Goal: Information Seeking & Learning: Compare options

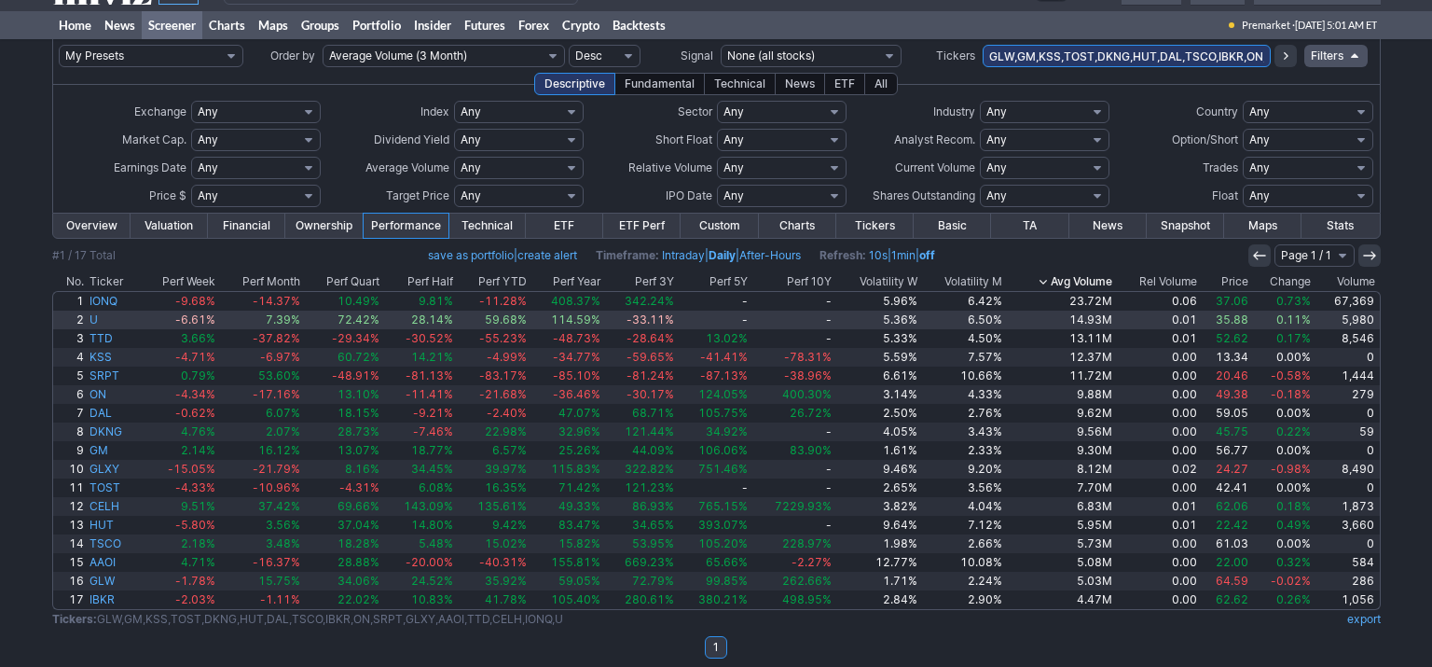
scroll to position [43, 0]
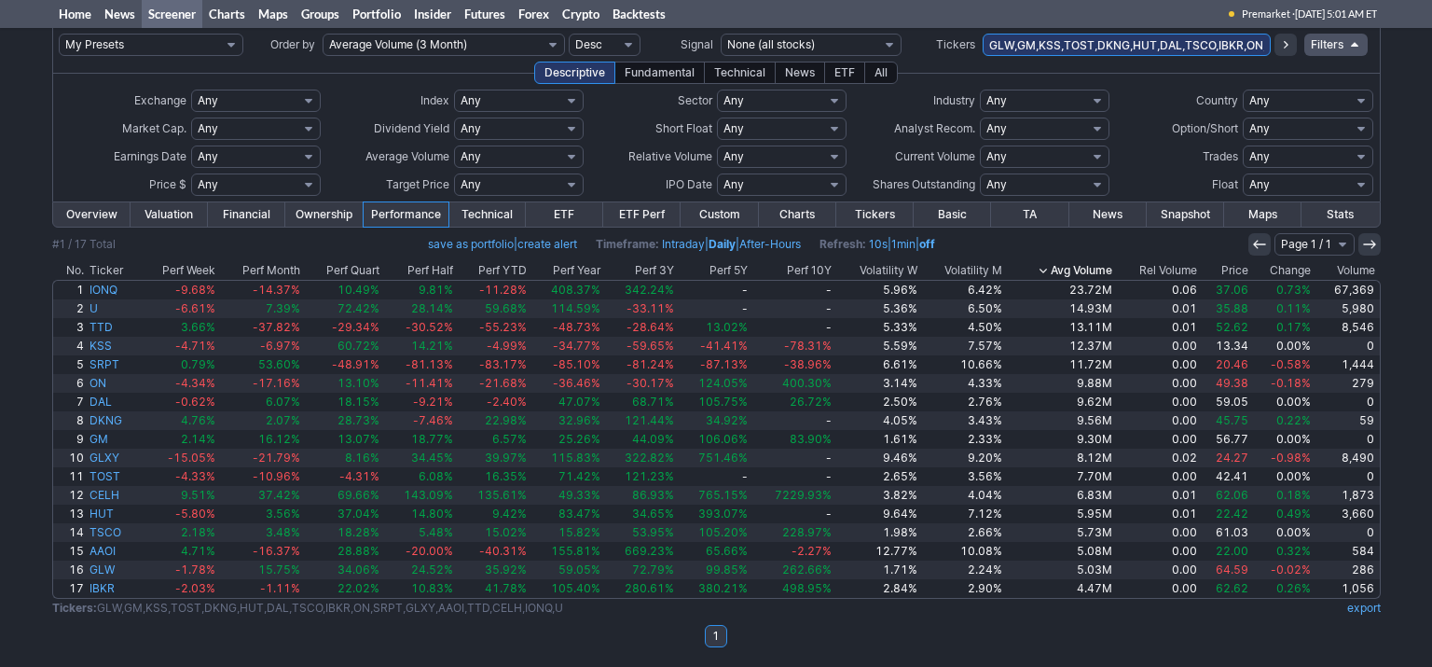
click at [1239, 267] on th "Price" at bounding box center [1225, 270] width 51 height 19
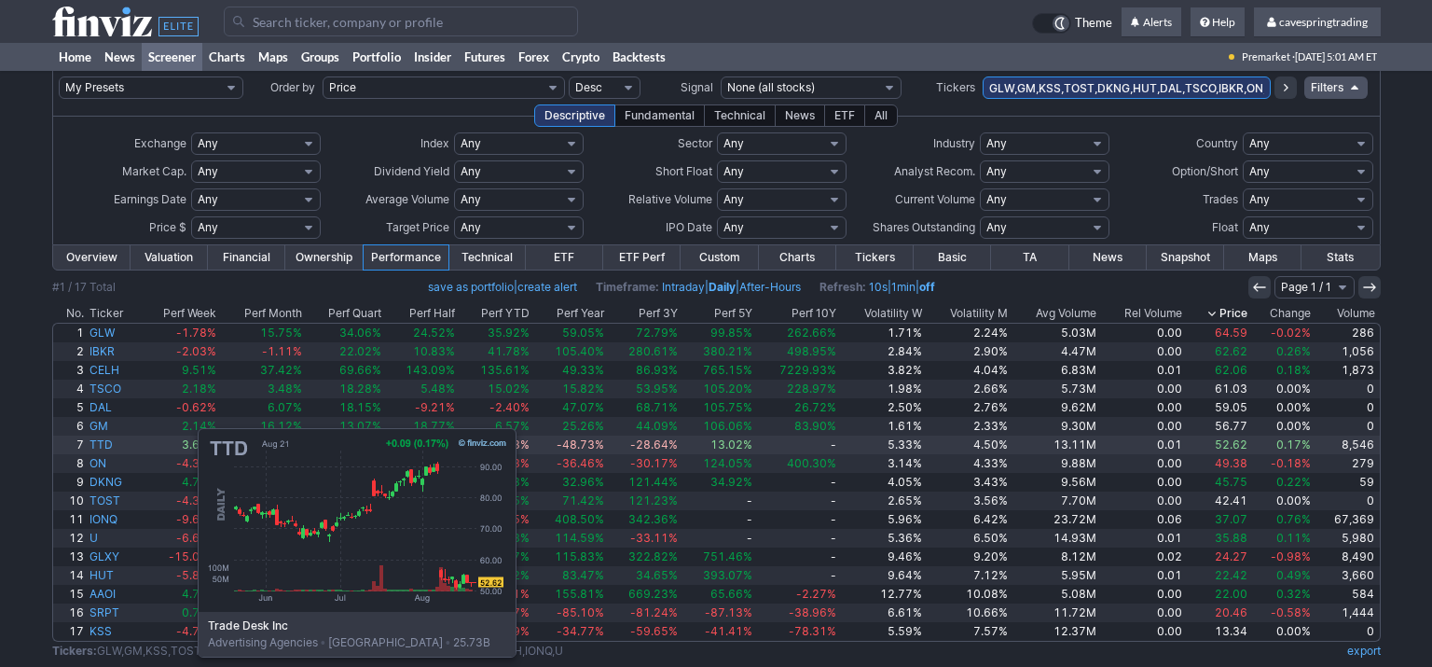
scroll to position [43, 0]
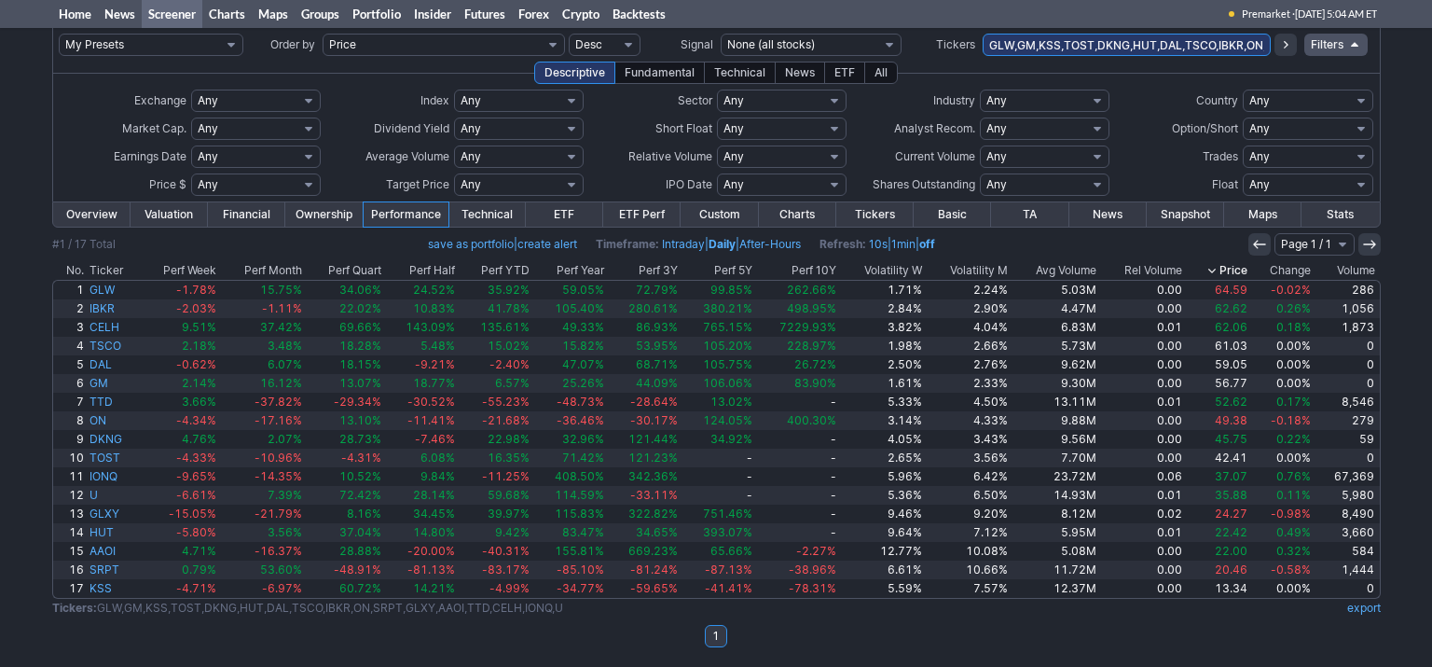
click at [1125, 49] on input "GLW,GM,KSS,TOST,DKNG,HUT,DAL,TSCO,IBKR,ON,SRPT,GLXY,AAOI,TTD,CELH,IONQ,U" at bounding box center [1127, 45] width 288 height 22
paste input "SPXS,SPXL,SPLG,SPDN,SH,SPY,SPXU,SDS,SPYU,SCHX,SQQQ,TQQQ,PSQ,QQQ,QID,RWM,SRTY,UR…"
type input "SPXS,SPXL,SPLG,SPDN,SH,SPY,SPXU,SDS,SPYU,SCHX,SQQQ,TQQQ,PSQ,QQQ,QID,RWM,SRTY,UR…"
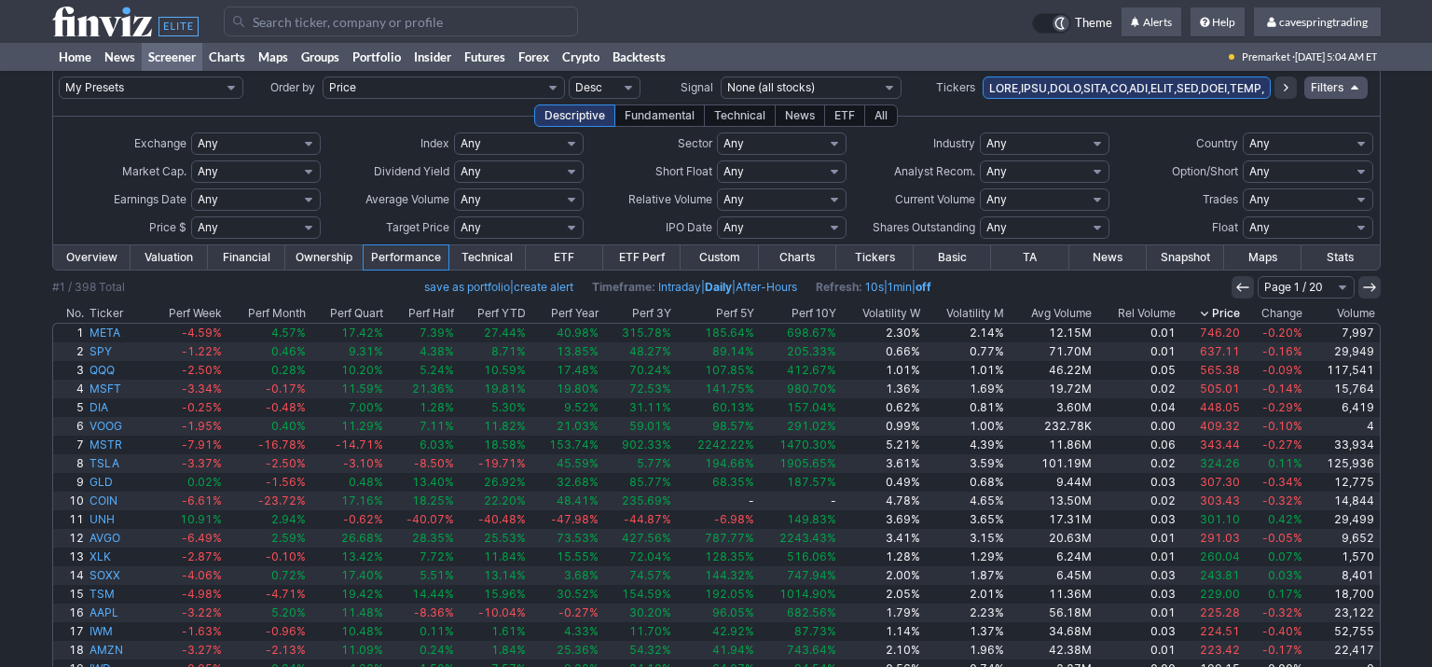
click at [1080, 315] on th "Avg Volume" at bounding box center [1051, 313] width 88 height 19
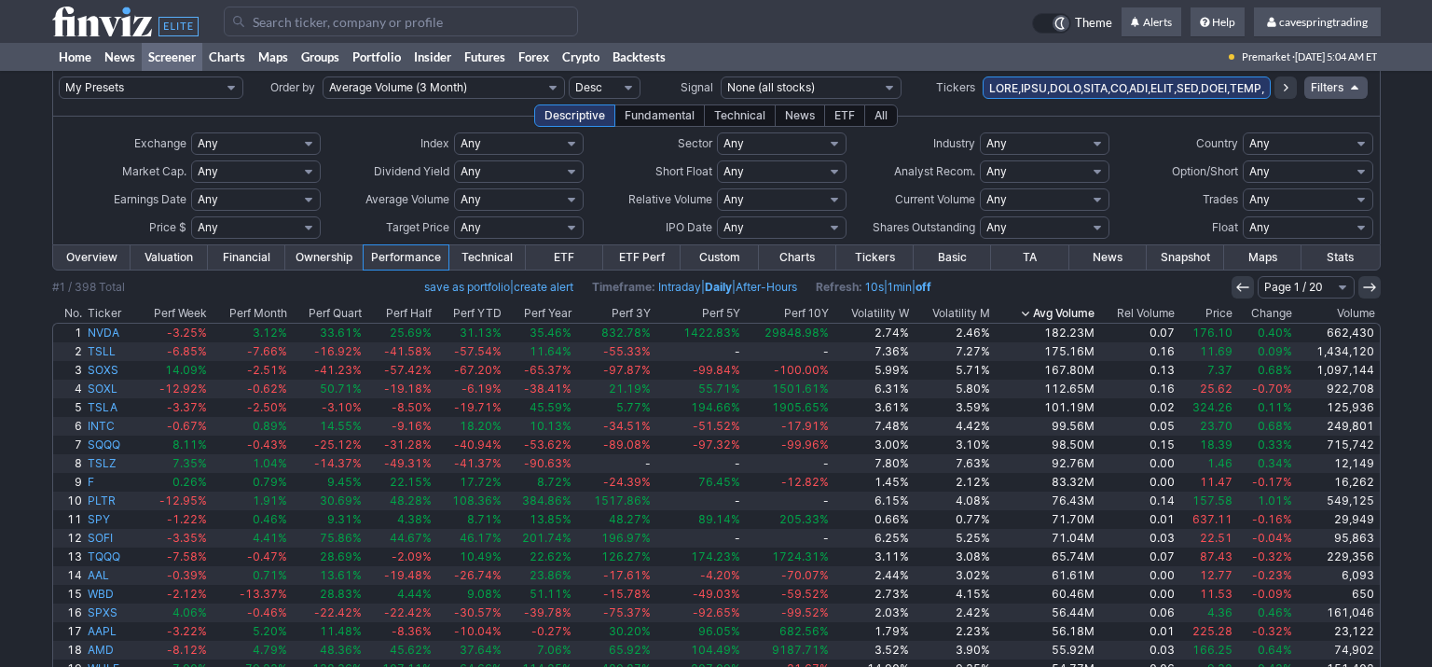
click at [1073, 311] on th "Avg Volume" at bounding box center [1045, 313] width 104 height 19
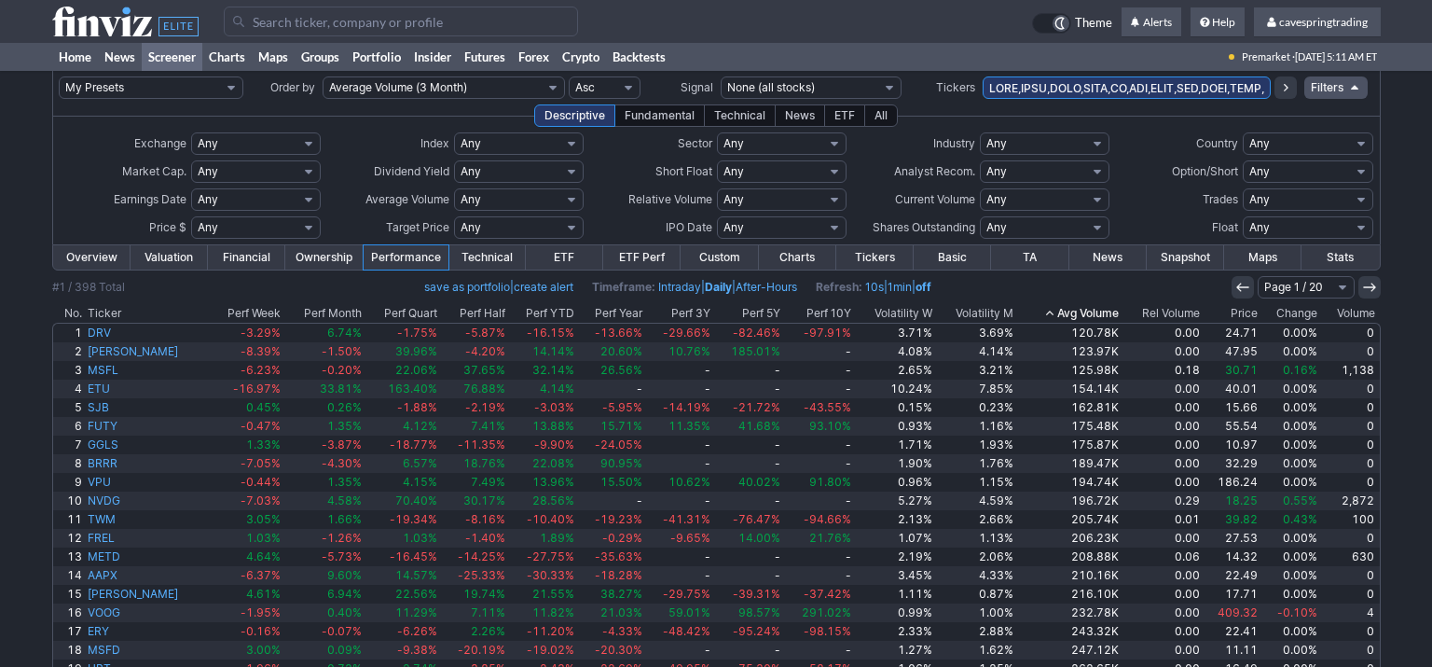
click at [1103, 84] on input "text" at bounding box center [1127, 87] width 288 height 22
paste input "UPRO, SSO, UDOW, QLD, TTT, DDM, GXC,AMDS, XPP,EUM,SDP,EFZ,MSFX,WANT,DUG,MJ,EPV,…"
type input "UPRO, SSO, UDOW, QLD, TTT, DDM, GXC,AMDS, XPP,EUM,SDP,EFZ,MSFX,WANT,DUG,MJ,EPV,…"
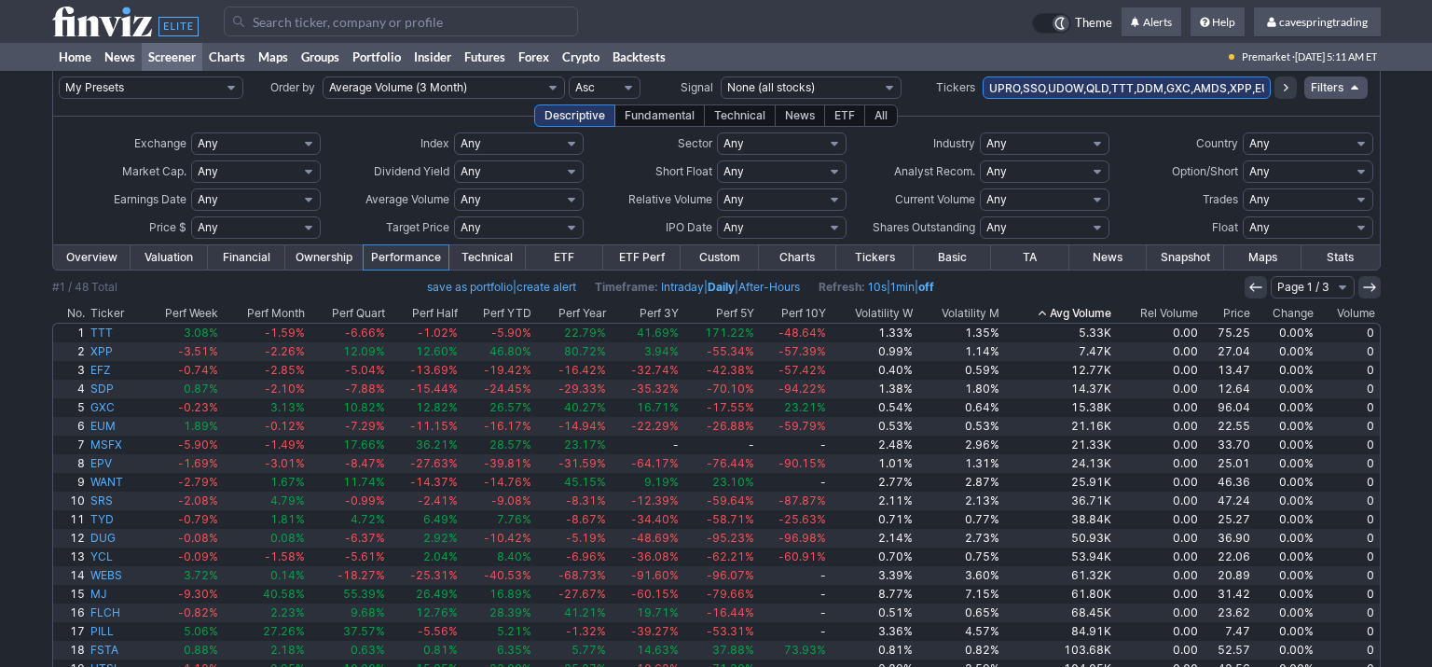
click at [1102, 315] on th "Avg Volume" at bounding box center [1059, 313] width 112 height 19
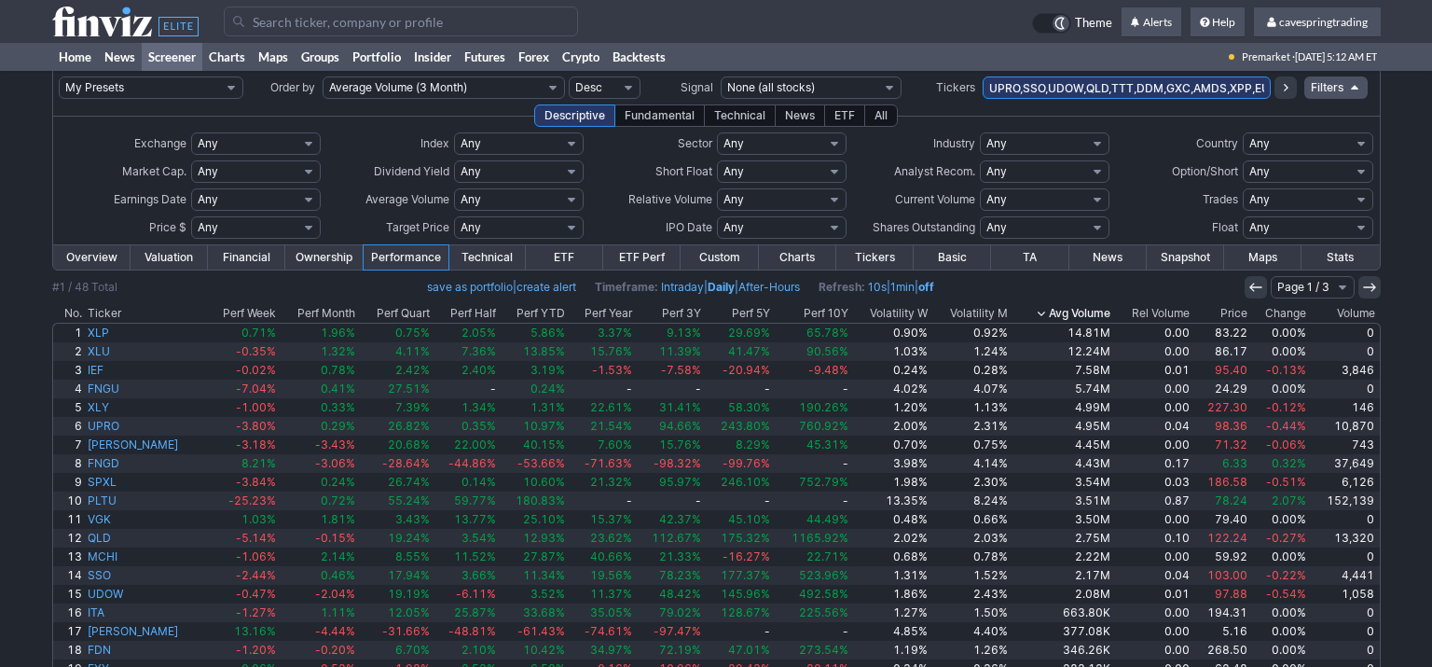
click at [1166, 73] on td "UPRO,SSO,UDOW,QLD,TTT,DDM,GXC,AMDS,XPP,EUM,SDP,EFZ,MSFX,WANT,DUG,MJ,EPV,SRS,WEB…" at bounding box center [1127, 88] width 288 height 34
click at [1173, 87] on input "UPRO,SSO,UDOW,QLD,TTT,DDM,GXC,AMDS,XPP,EUM,SDP,EFZ,MSFX,WANT,DUG,MJ,EPV,SRS,WEB…" at bounding box center [1127, 87] width 288 height 22
type input "ashr,chau,iyr,dfar"
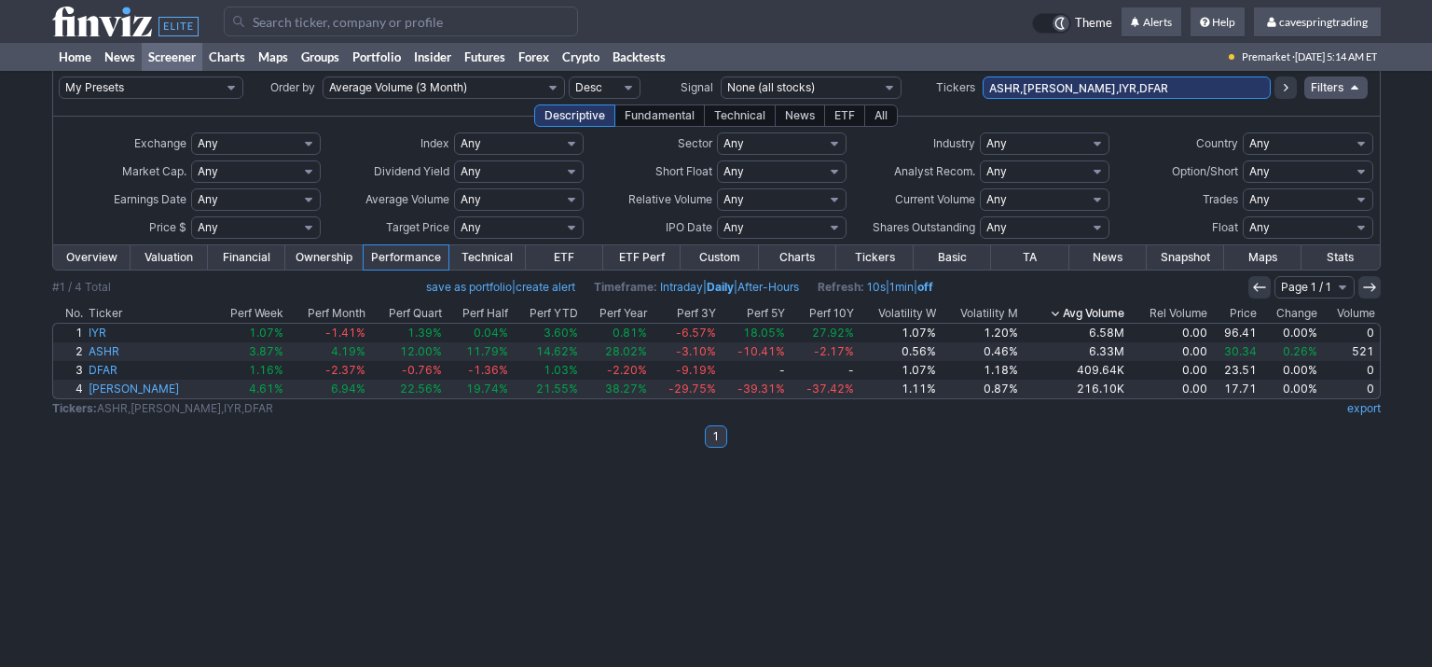
drag, startPoint x: 1147, startPoint y: 87, endPoint x: 938, endPoint y: 69, distance: 209.7
click at [983, 76] on input "ASHR,CHAU,IYR,DFAR" at bounding box center [1127, 87] width 288 height 22
paste input "SPXS,SPXL,SPLG,SPDN,SH,SPY,SPXU,SDS,SPYU,SCHX,SQQQ,TQQQ,PSQ,QQQ,QID,RWM,SRTY,UR…"
type input "SPXS,SPXL,SPLG,SPDN,SH,SPY,SPXU,SDS,SPYU,SCHX,SQQQ,TQQQ,PSQ,QQQ,QID,RWM,SRTY,UR…"
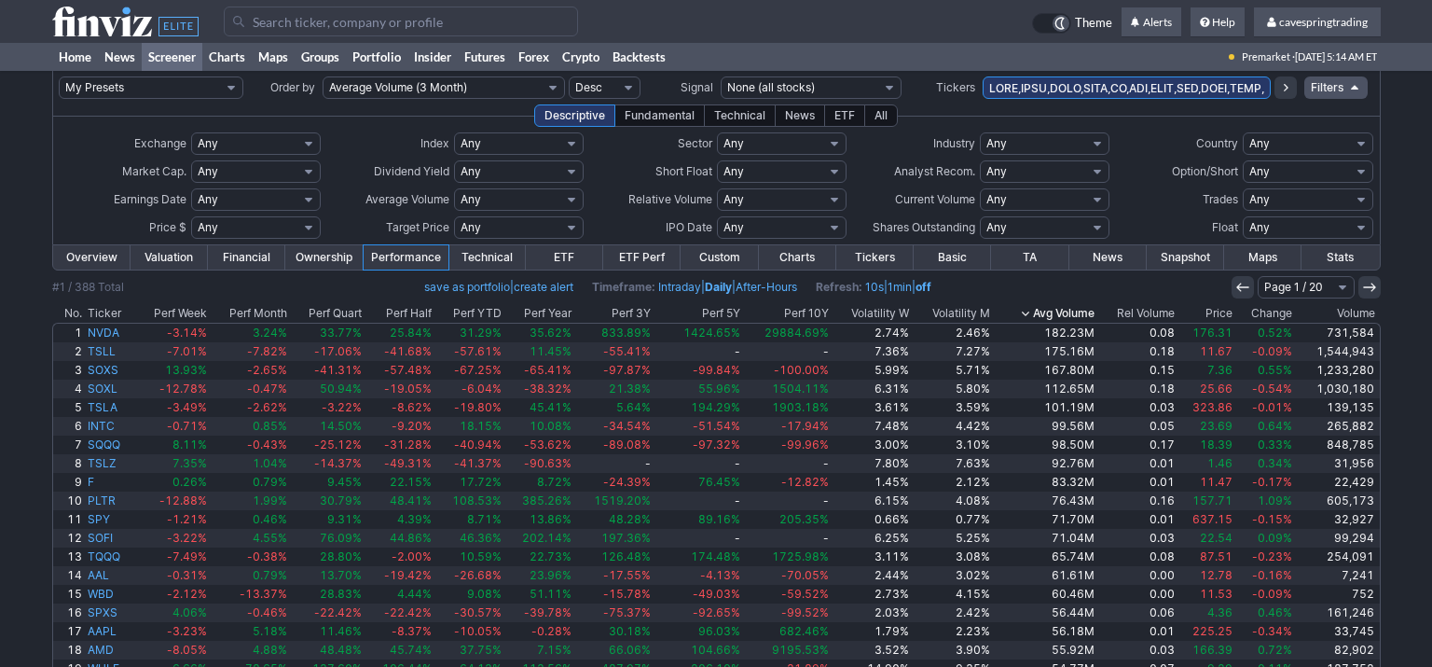
click at [1207, 319] on th "Price" at bounding box center [1207, 313] width 58 height 19
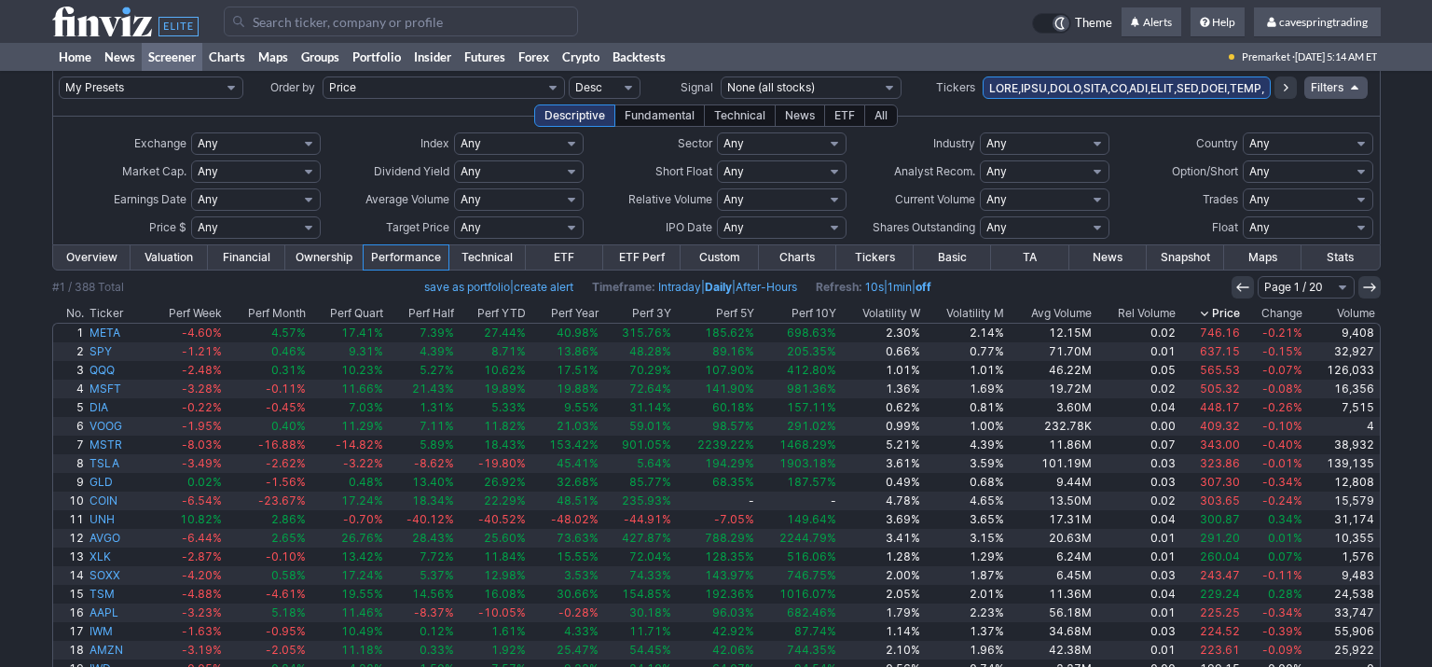
click at [1210, 307] on th "Price" at bounding box center [1211, 313] width 64 height 19
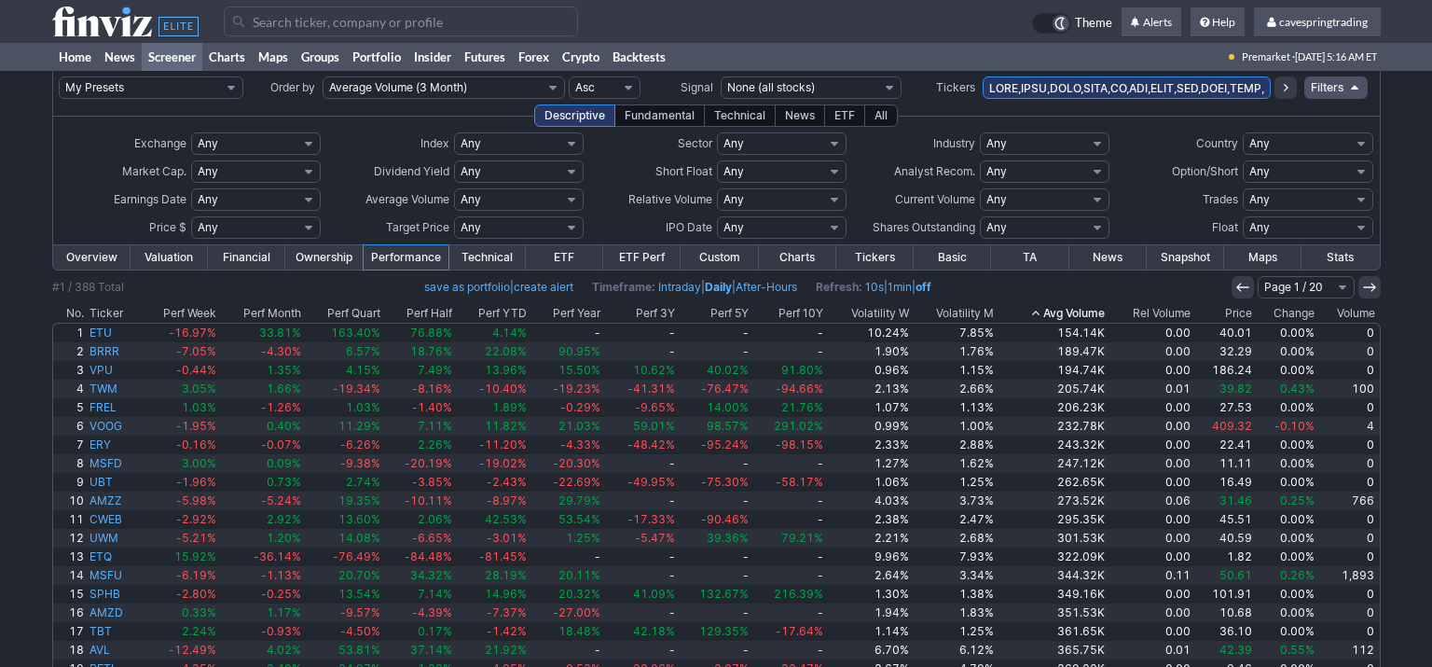
drag, startPoint x: 1032, startPoint y: 98, endPoint x: 1046, endPoint y: 90, distance: 15.9
click at [1046, 90] on input "text" at bounding box center [1127, 87] width 288 height 22
type input "xrt"
click at [1107, 88] on input "xrt" at bounding box center [1127, 87] width 288 height 22
paste input "SPXS,SPXL,SPLG,SPDN,SH,SPY,SPXU,SDS,SPYU,SCHX,SQQQ,TQQQ,PSQ,QQQ,QID,RWM,SRTY,UR…"
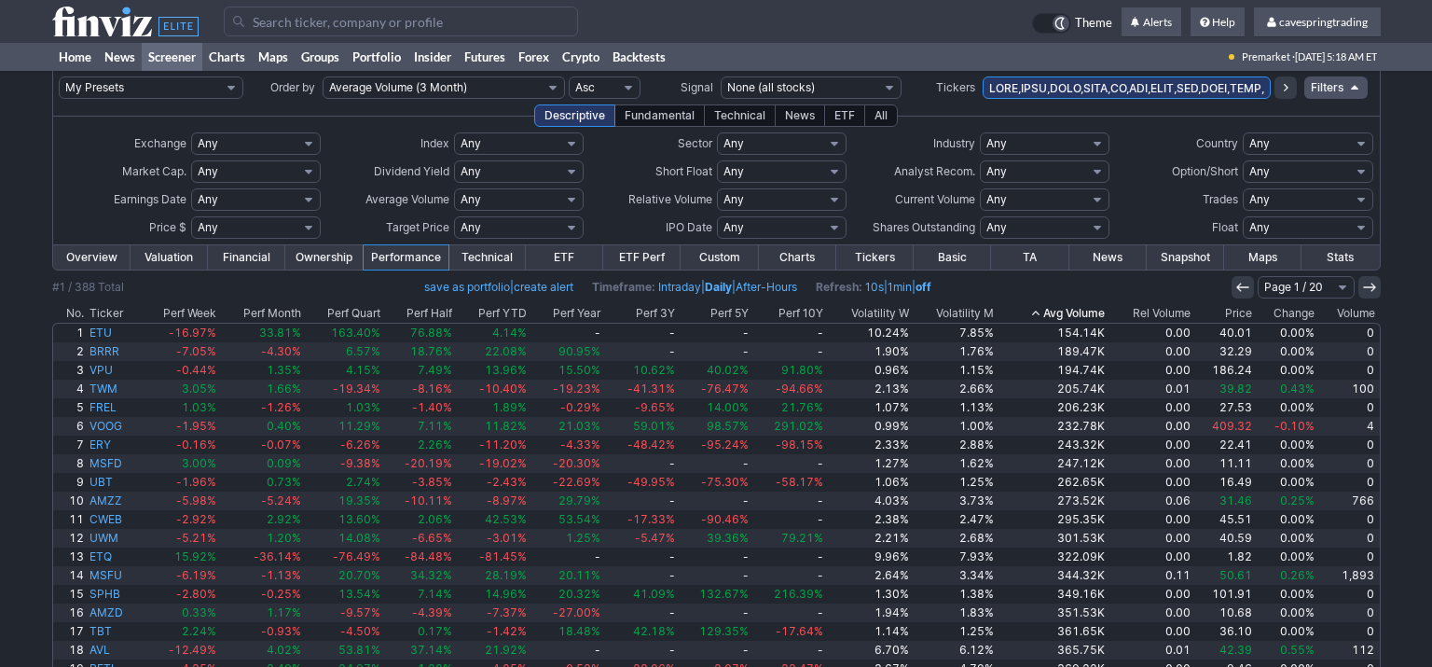
scroll to position [0, 11013]
type input "SPXS,SPXL,SPLG,SPDN,SH,SPY,SPXU,SDS,SPYU,SCHX,SQQQ,TQQQ,PSQ,QQQ,QID,RWM,SRTY,UR…"
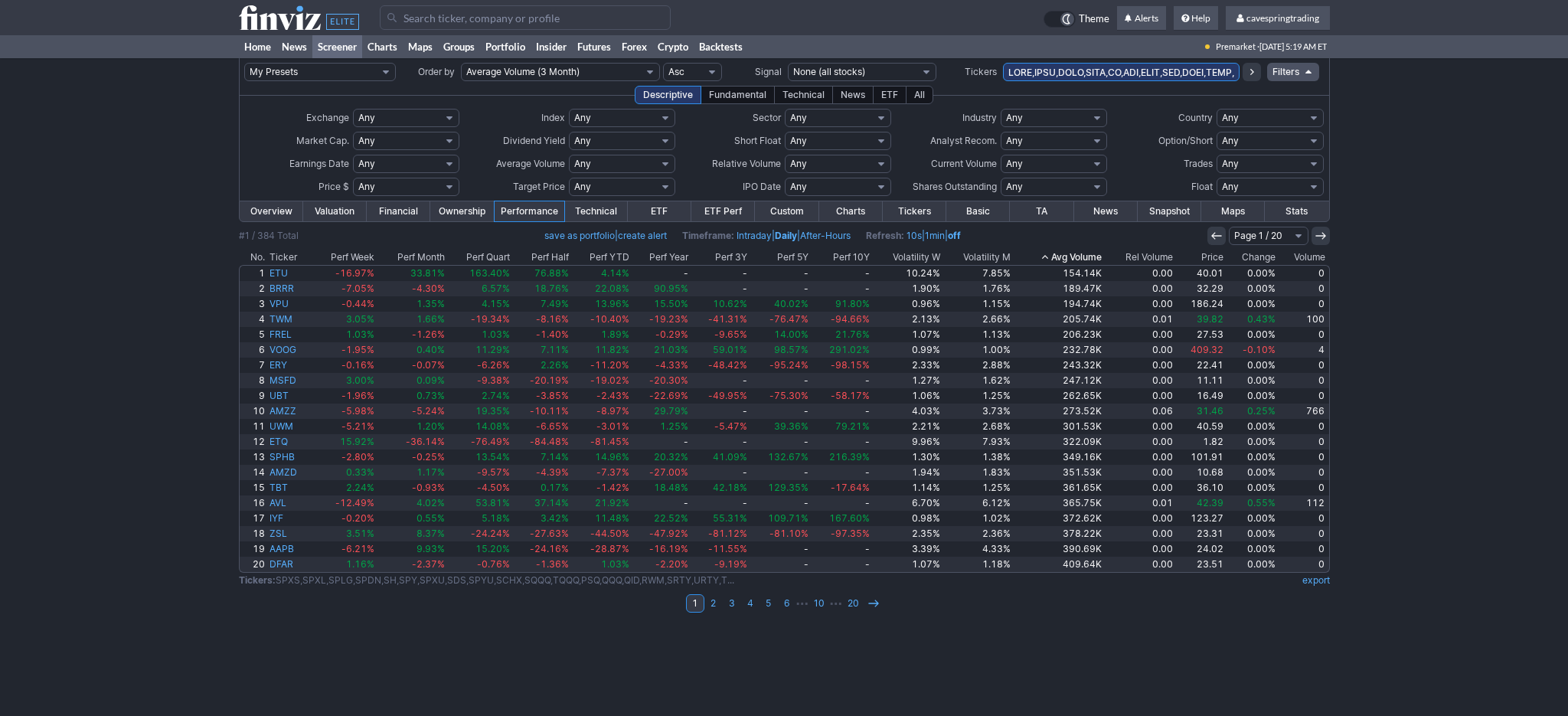
click at [353, 177] on select "Any Under $1 Under $2 Under $3 Under $4 Under $5 Under $7 Under $10 Under $15 U…" at bounding box center [406, 186] width 107 height 18
select select "o40"
click option "Over $40" at bounding box center [0, 0] width 0 height 0
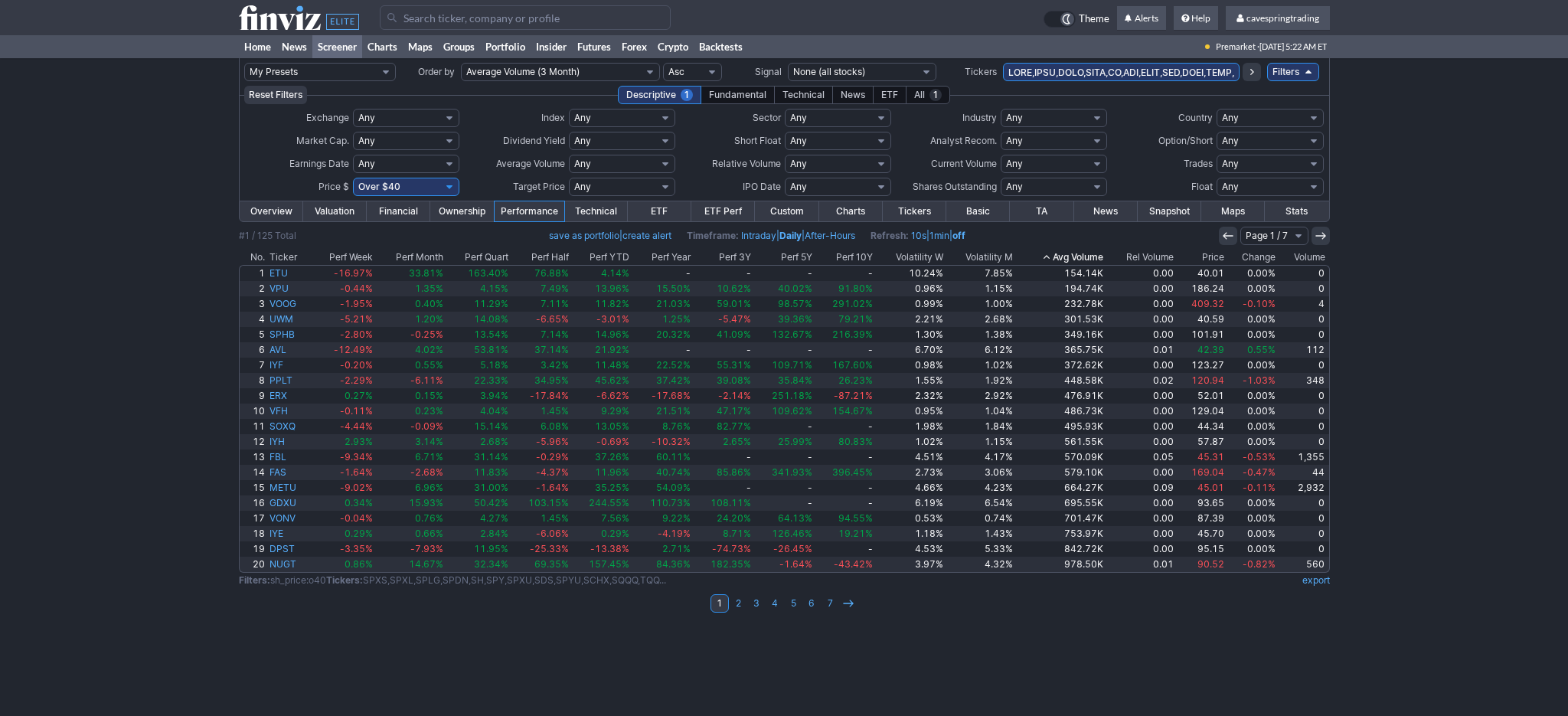
click at [1173, 70] on input "text" at bounding box center [1121, 71] width 236 height 18
paste input "KRE,XRT,HYG,KWEB,MSOS,MSOX,DRN,XLRE,IYR,SCHH,FAZ,FAS,XLF,IYF,VFH,ERY,ERX,XLE,TE…"
type input "SPXS,SPXL,SPLG,SPDN,SH,SPY,SPXU,SDS,SPYU,SCHX,SQQQ,TQQQ,PSQ,QQQ,QID,RWM,SRTY,UR…"
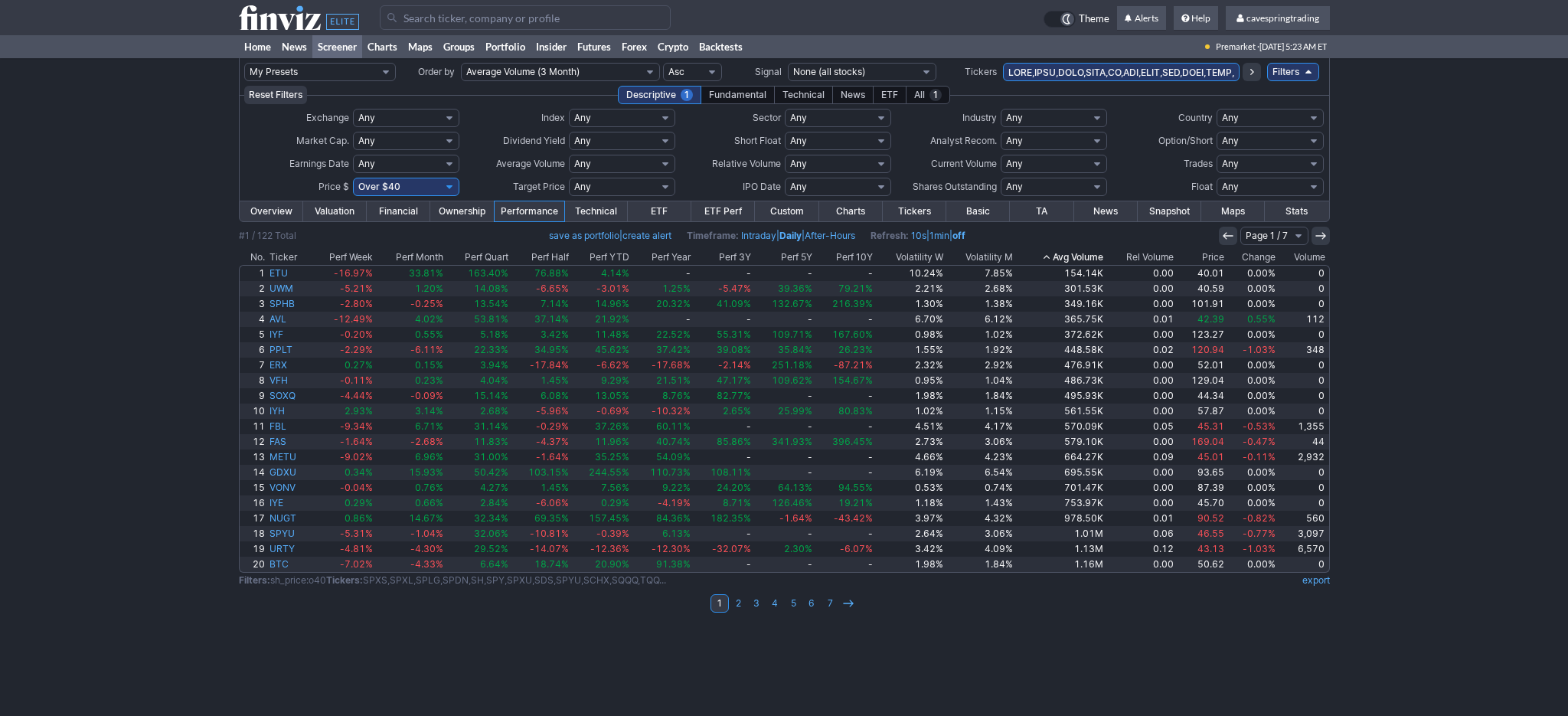
click at [1089, 80] on input "text" at bounding box center [1121, 71] width 236 height 18
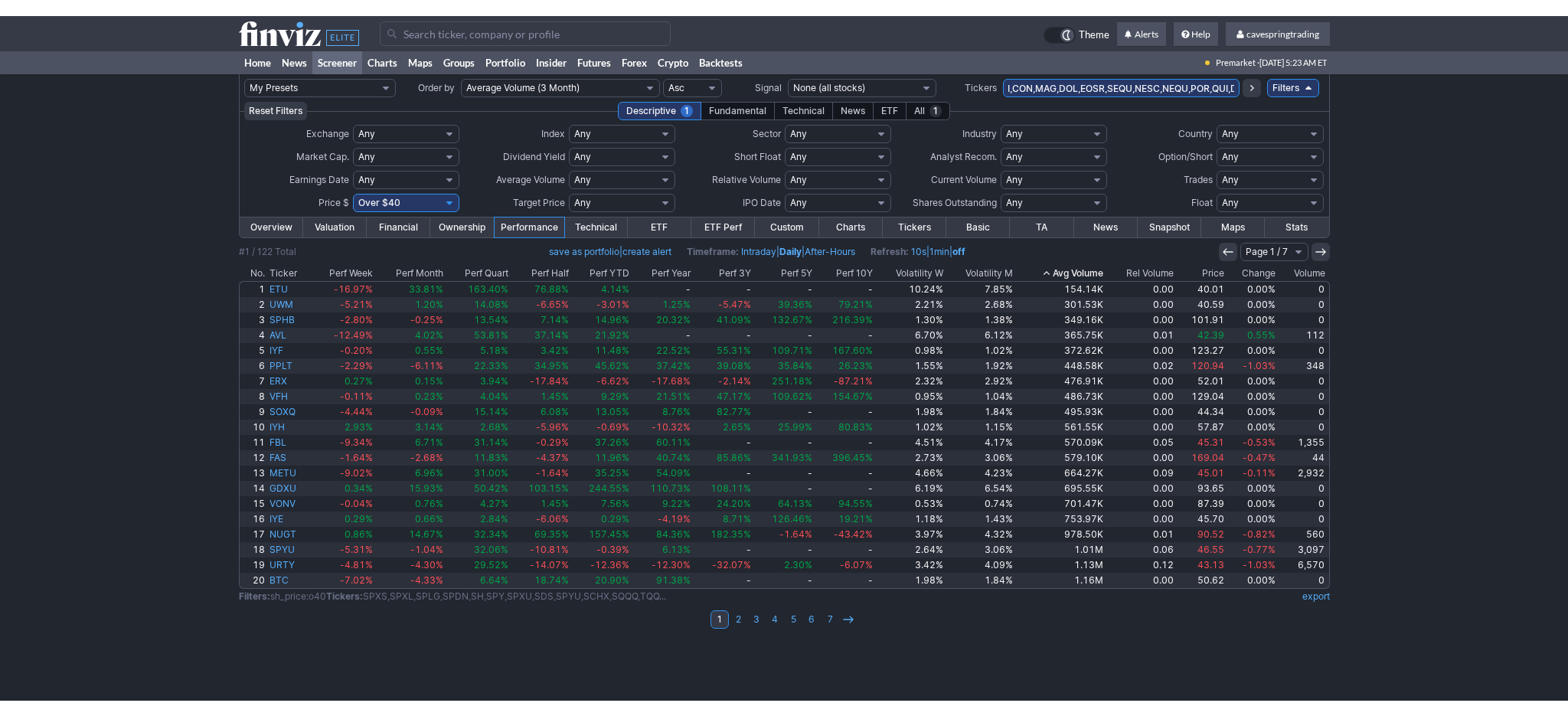
scroll to position [0, 535]
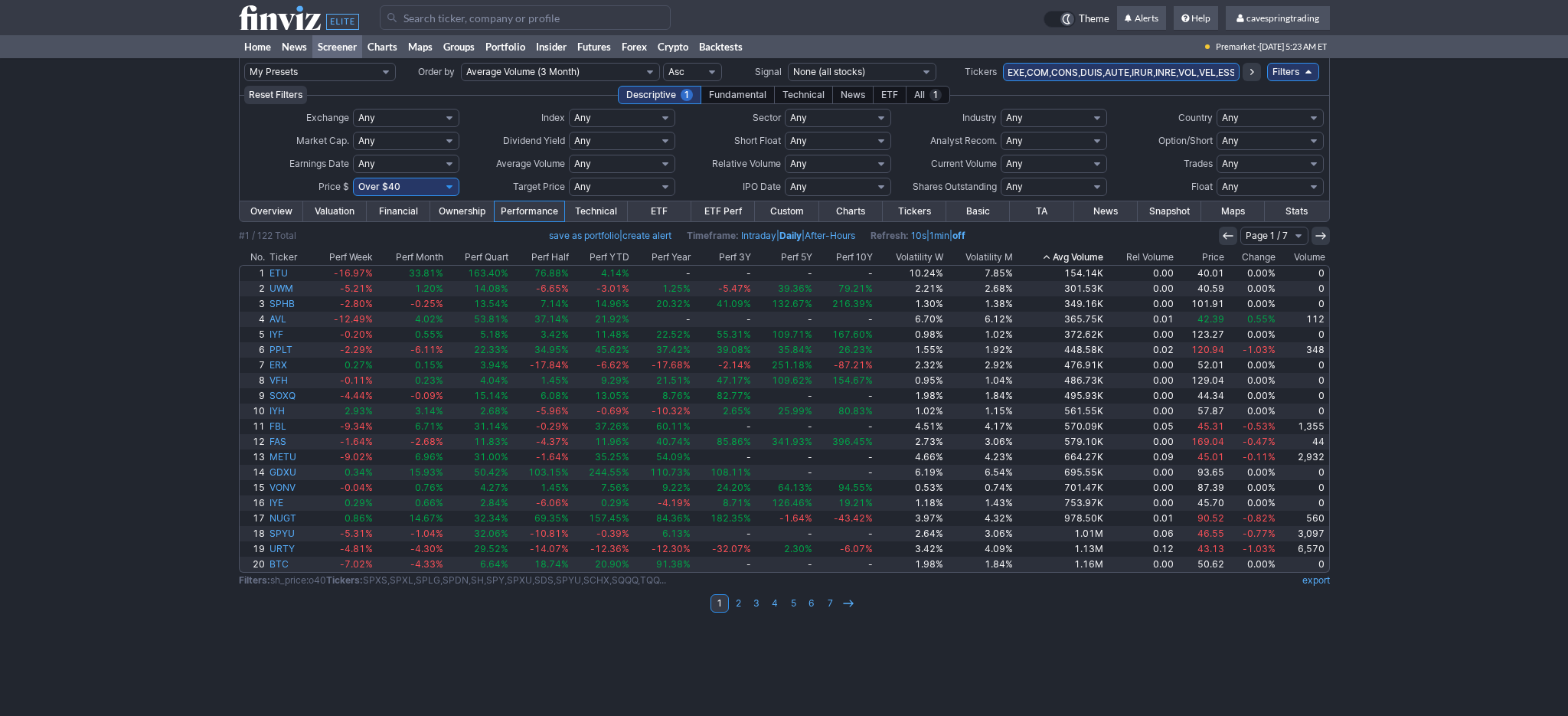
type input "SPXS,SPXL,SPLG,SPDN,SH,SPY,SPXU,SDS,SPYU,SCHX,SQQQ,TQQQ,PSQ,QQQ,QID,RWM,SRTY,UR…"
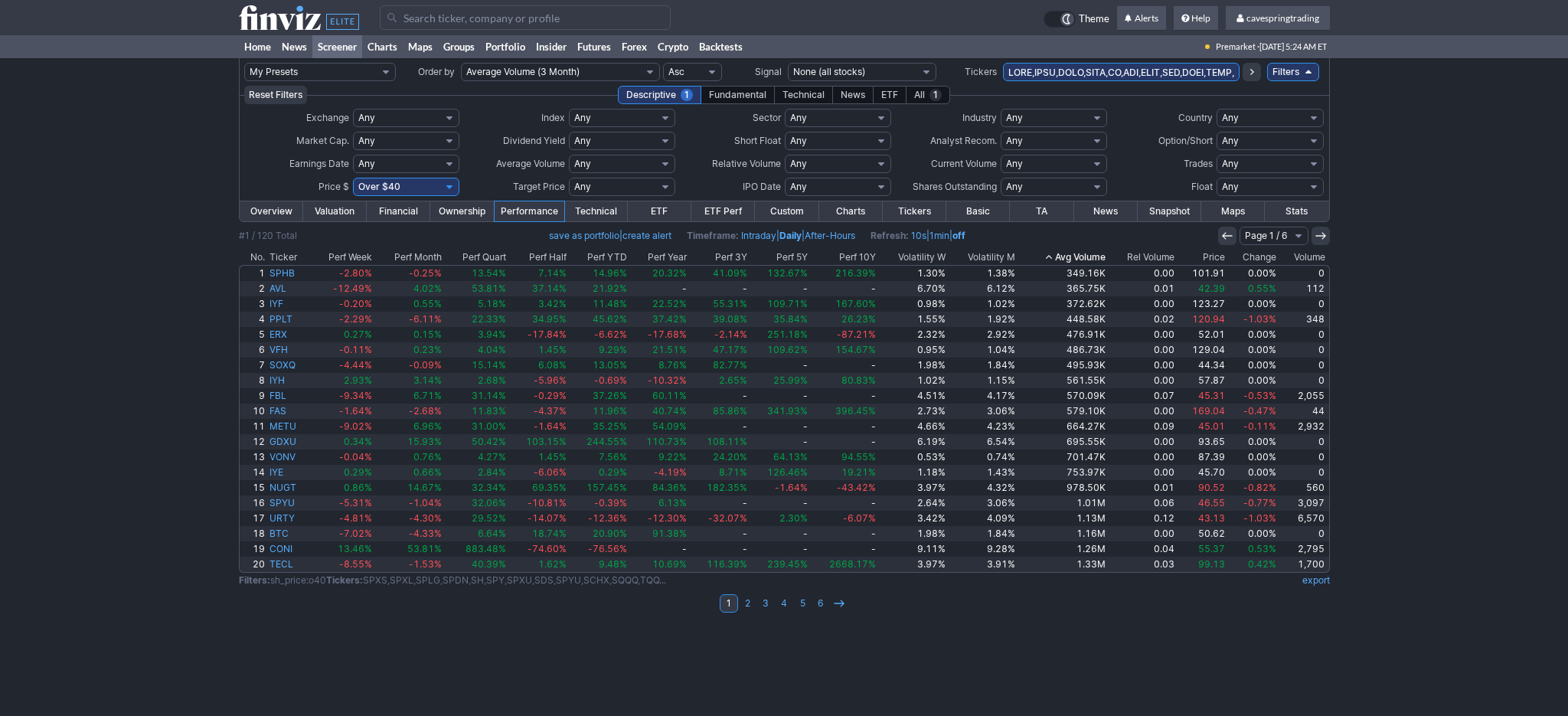
click at [1099, 78] on input "text" at bounding box center [1121, 71] width 236 height 18
type input "SPXS,SPXL,SPLG,SPDN,SH,SPY,SPXU,SDS,SPYU,SCHX,SQQQ,TQQQ,PSQ,QQQ,QID,RWM,SRTY,UR…"
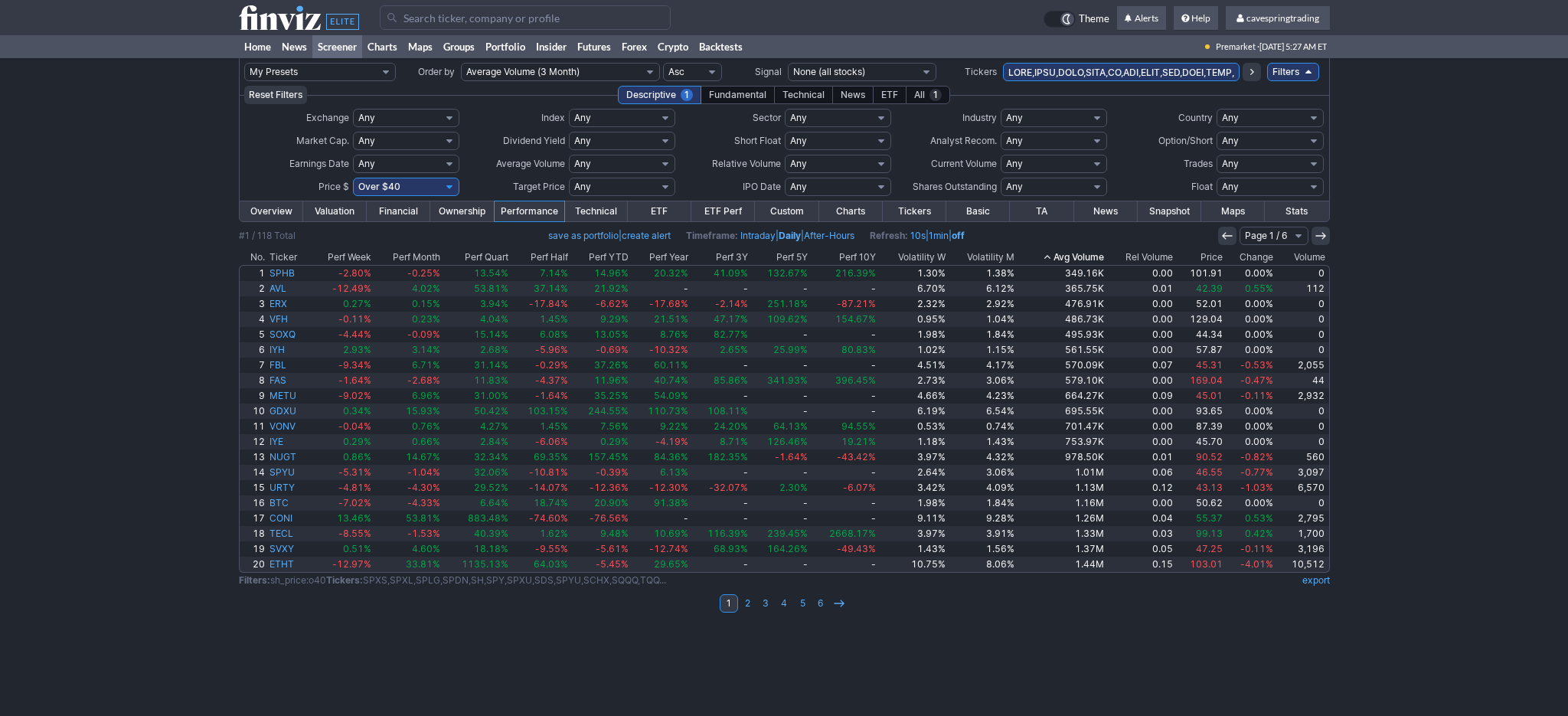
click at [1111, 72] on input "text" at bounding box center [1121, 71] width 236 height 18
paste input "ERY,ERX,XLE,TECS,TECL,XLK,LABD,LABU,XBI,SOXS,SOXL,SOXX,DRIP,GUSH,XOP,TSDD,TSLT,…"
type input "SPXS,SPXL,SPLG,SPDN,SH,SPY,SPXU,SDS,SPYU,SCHX,SQQQ,TQQQ,PSQ,QQQ,QID,RWM,SRTY,UR…"
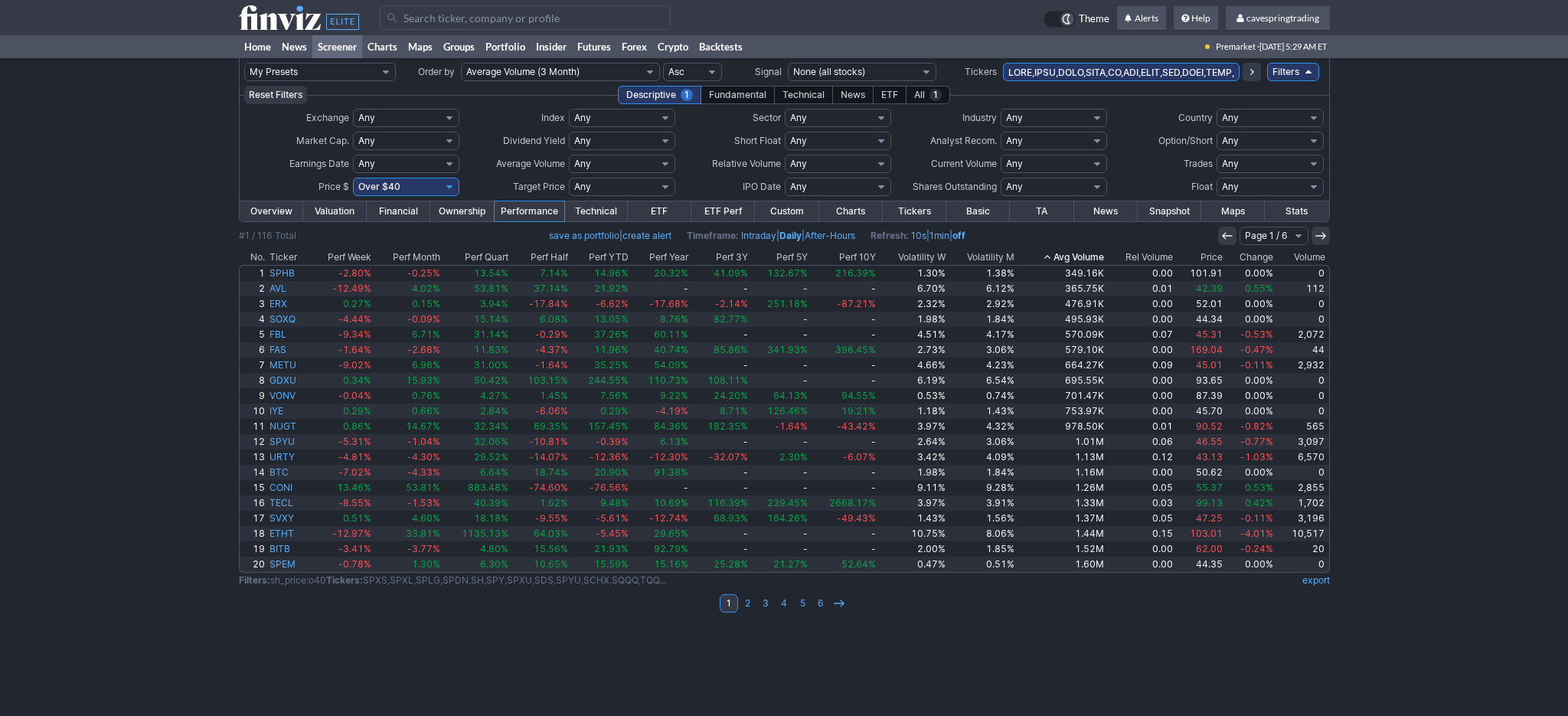
click at [1090, 68] on input "text" at bounding box center [1121, 71] width 236 height 18
type input "xxxx,spyu"
drag, startPoint x: 1113, startPoint y: 67, endPoint x: 704, endPoint y: 13, distance: 412.5
click at [1003, 62] on input "xxxx,spyu" at bounding box center [1121, 71] width 236 height 18
paste input "SPXS,SPXL,SPLG,SPDN,SH,SPY,SPXU,SDS,SPYU,SCHX,SQQQ,TQQQ,PSQ,QQQ,QID,RWM,SRTY,UR…"
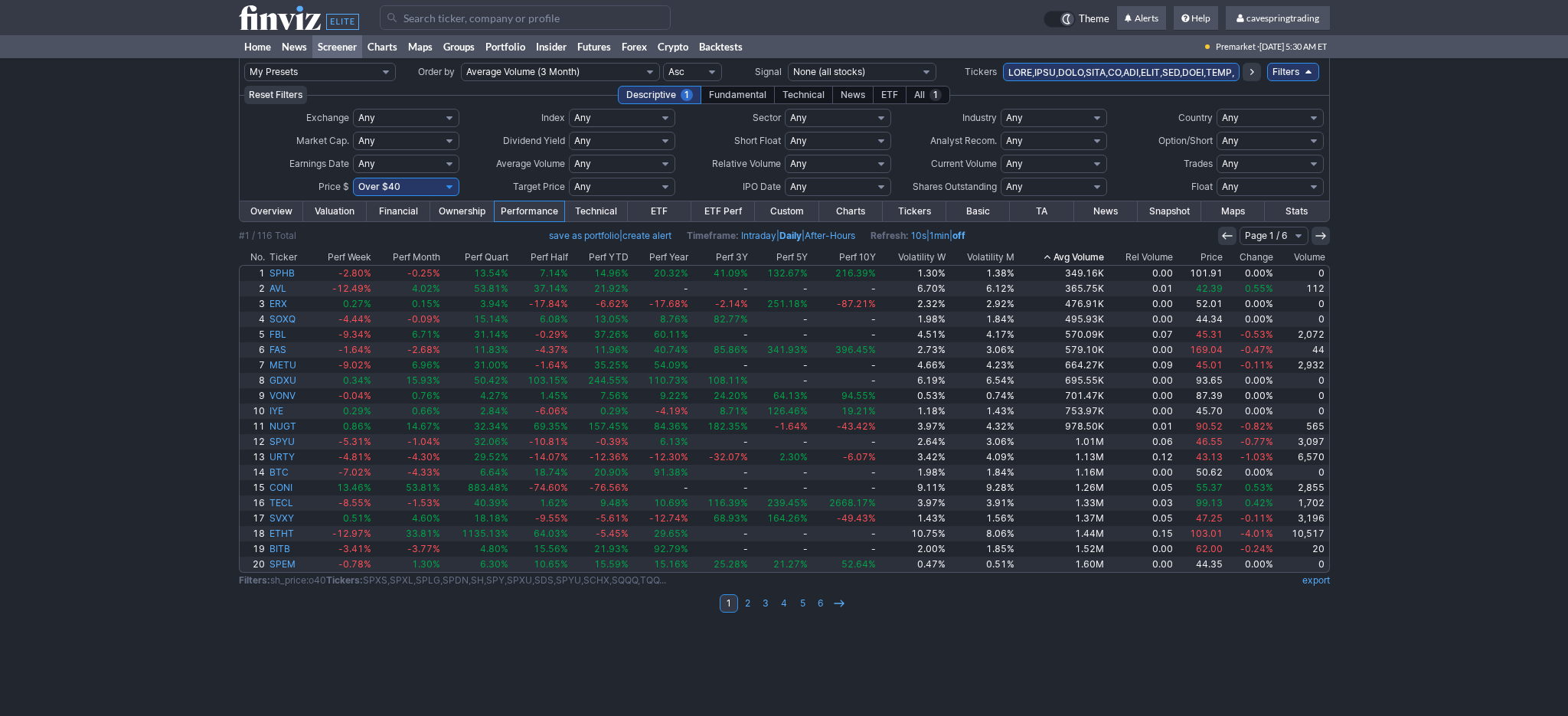
scroll to position [0, 8787]
type input "SPXS,SPXL,SPLG,SPDN,SH,SPY,SPXU,SDS,SPYU,SCHX,SQQQ,TQQQ,PSQ,QQQ,QID,RWM,SRTY,UR…"
click at [1249, 78] on button at bounding box center [1252, 71] width 18 height 18
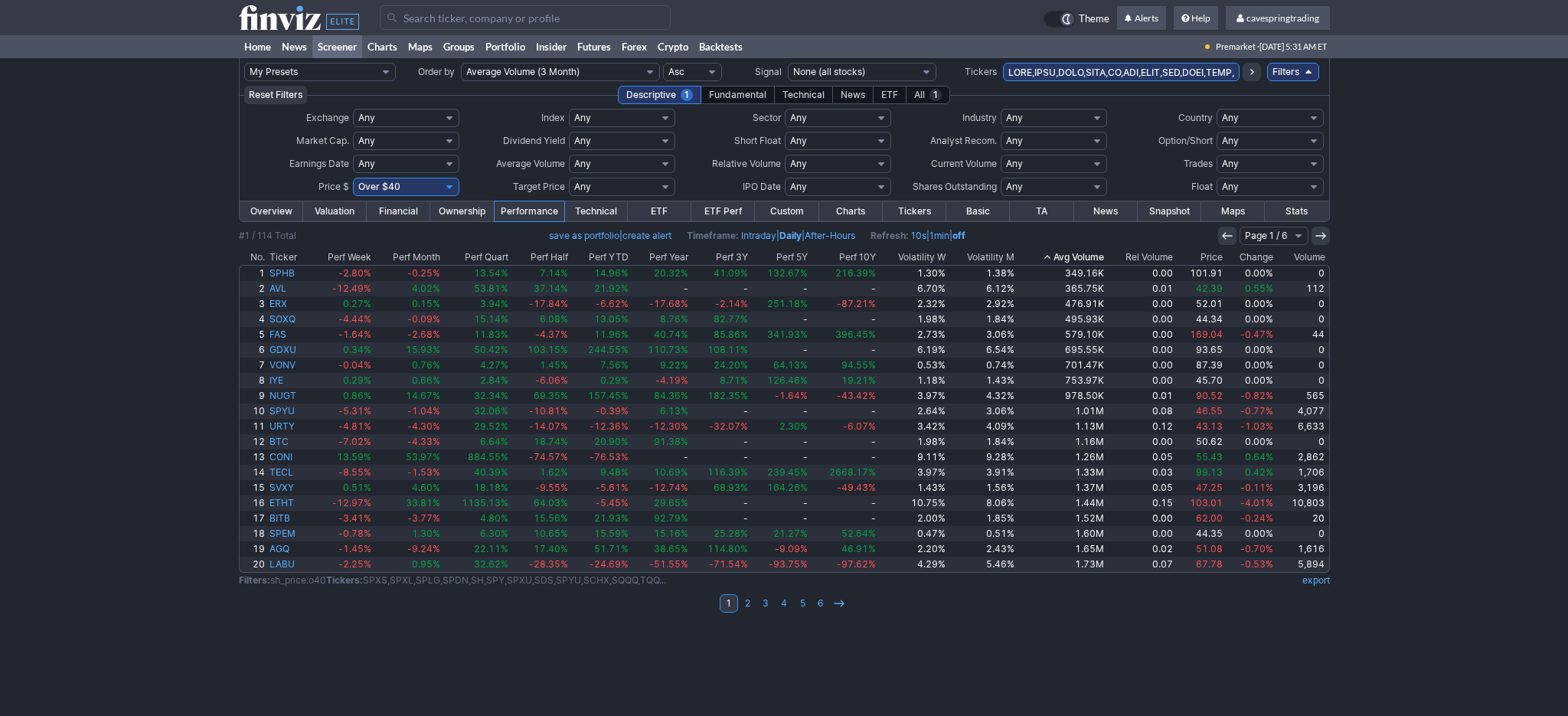
click at [1057, 69] on input "text" at bounding box center [1121, 71] width 236 height 18
paste input "TZA,TNA,IWM,TWM,DIA,SDOW,DXD,DOG,VXX,VIXY,UVXY,SVXY,SVIX,UVIX,TBT,TLT,TMF,TMV,U…"
type input "SPXS,SPXL,SPLG,SPDN,SH,SPY,SPXU,SDS,SPYU,SCHX,SQQQ,TQQQ,PSQ,QQQ,QID,RWM,SRTY,TZ…"
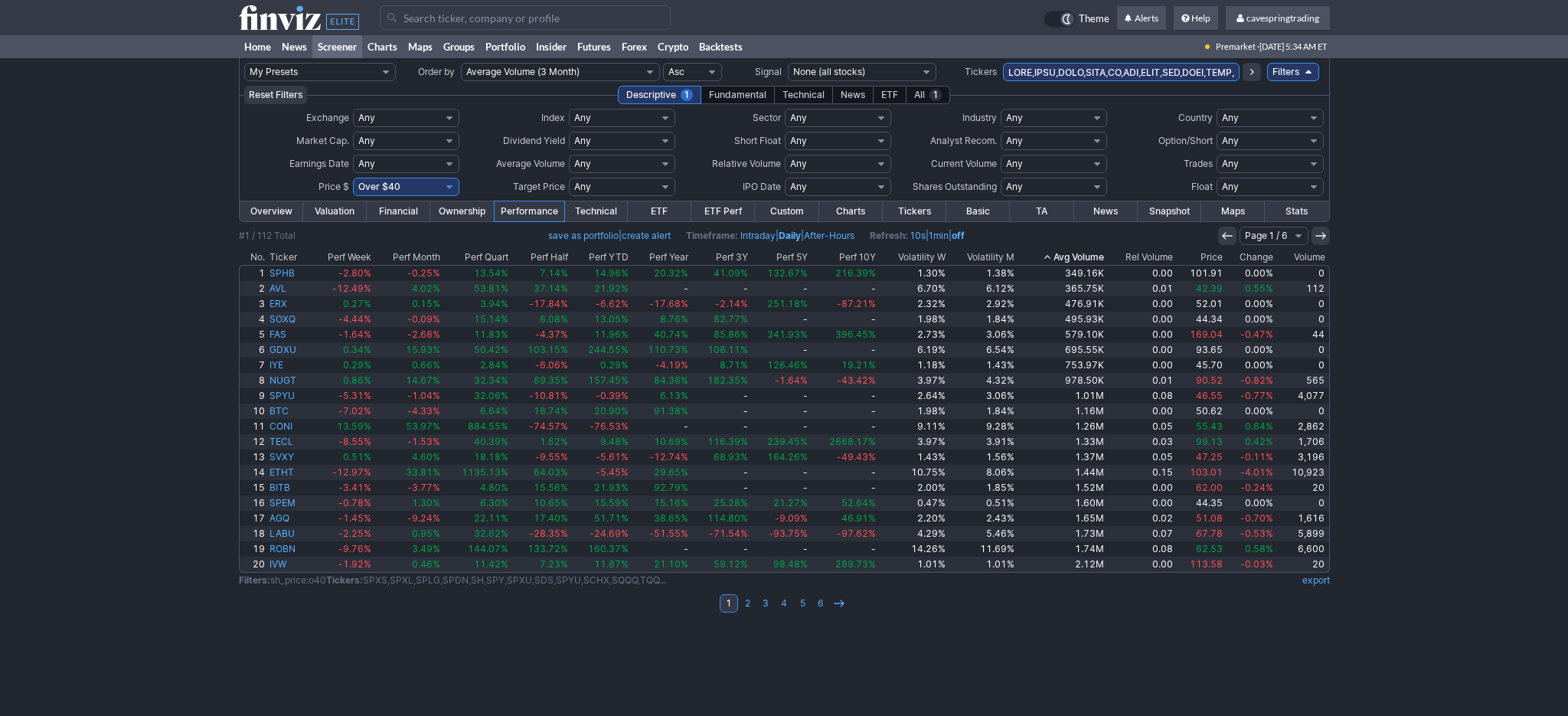
click at [1181, 71] on input "text" at bounding box center [1121, 71] width 236 height 18
type input "pltm,sppp"
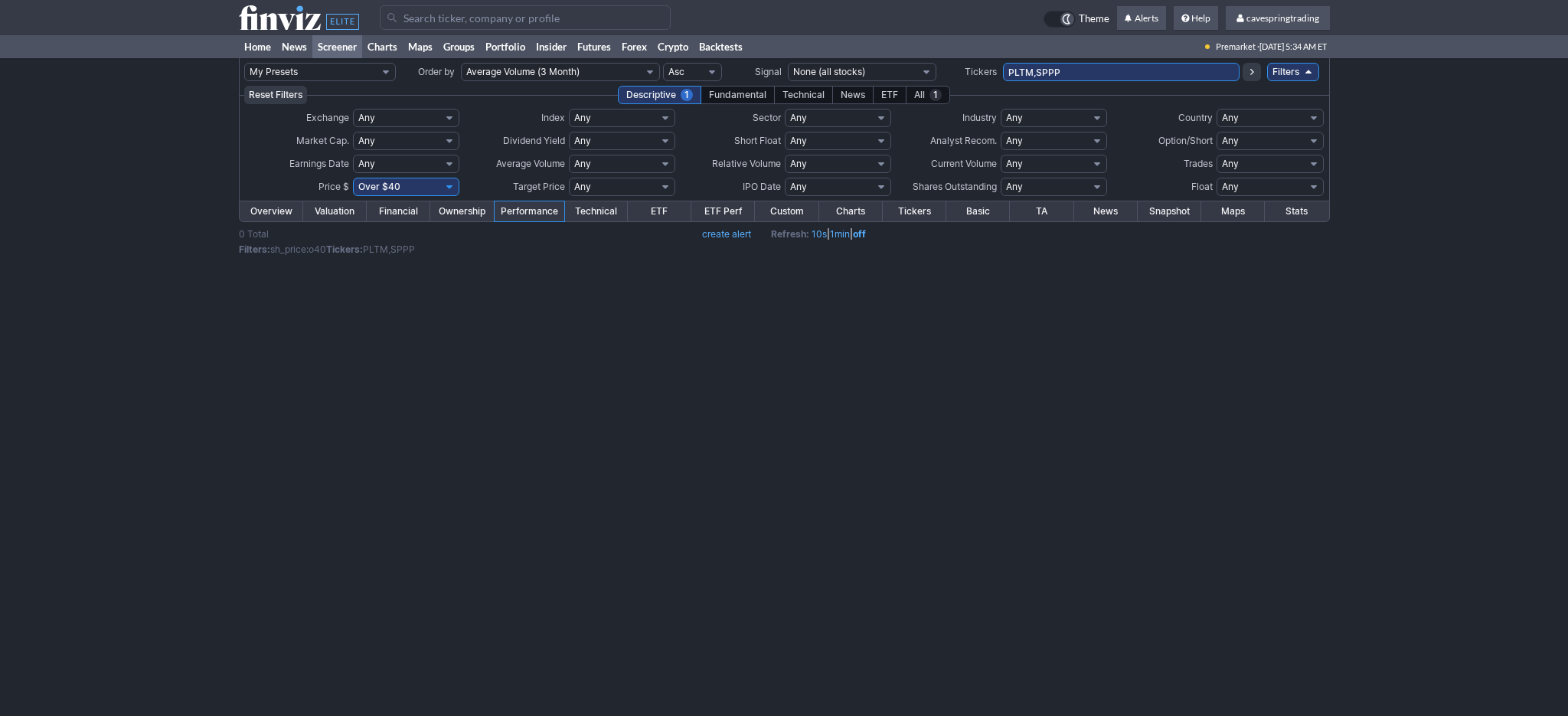
click at [353, 177] on select "Any Under $1 Under $2 Under $3 Under $4 Under $5 Under $7 Under $10 Under $15 U…" at bounding box center [406, 186] width 107 height 18
select select
click option "Any" at bounding box center [0, 0] width 0 height 0
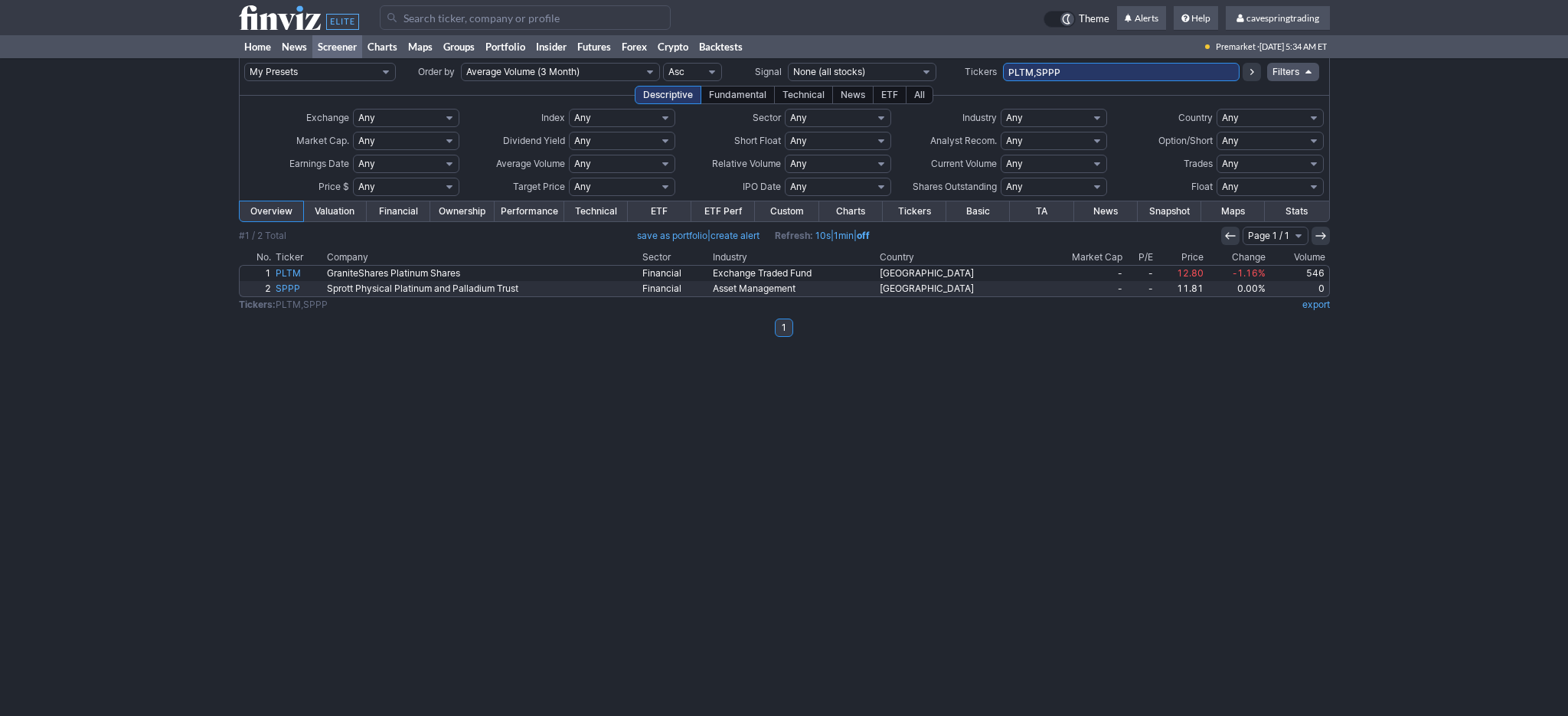
click at [525, 215] on link "Performance" at bounding box center [529, 211] width 70 height 20
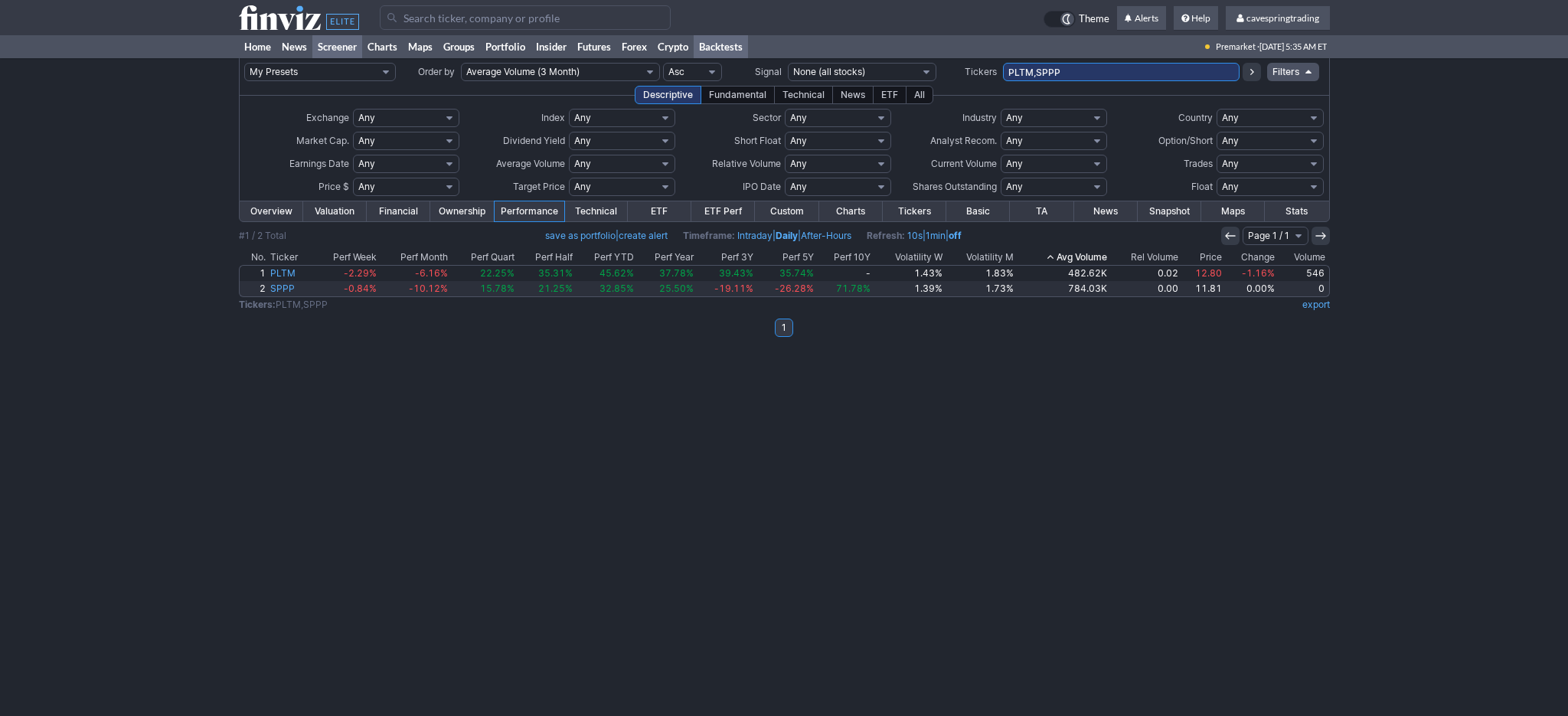
drag, startPoint x: 1130, startPoint y: 62, endPoint x: 722, endPoint y: 42, distance: 408.5
click at [724, 45] on body "× OK Cancel" at bounding box center [784, 358] width 1568 height 716
paste input "SPXS,SPXL,SPLG,SPDN,SH,SPY,SPXU,SDS,SPYU,SCHX,SQQQ,TQQQ,PSQ,QQQ,QID,RWM,SRTY,TZ…"
type input "SPXS,SPXL,SPLG,SPDN,SH,SPY,SPXU,SDS,SPYU,SCHX,SQQQ,TQQQ,PSQ,QQQ,QID,RWM,SRTY,TZ…"
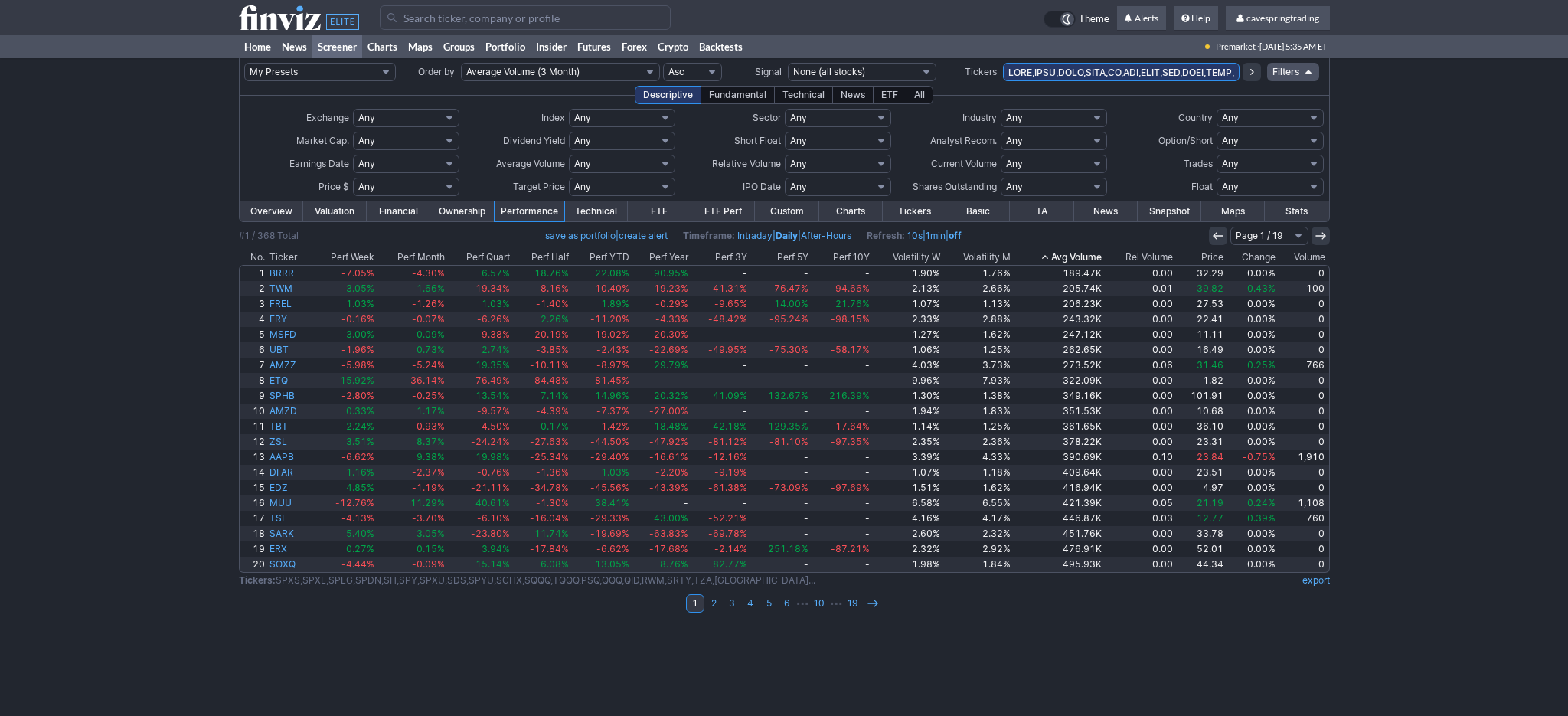
click at [1131, 74] on input "text" at bounding box center [1121, 71] width 236 height 18
type input "sark,tark,arkk"
click at [1039, 73] on input "text" at bounding box center [1121, 71] width 236 height 18
paste input "SCHZ,AGG,AAAU,BAR,OUNZ,GLD,IAU,SGOL,GLDM,IAUM,GLL,PHYS,UGL,ZSL,AGQ,SLV,PSLV,SIV…"
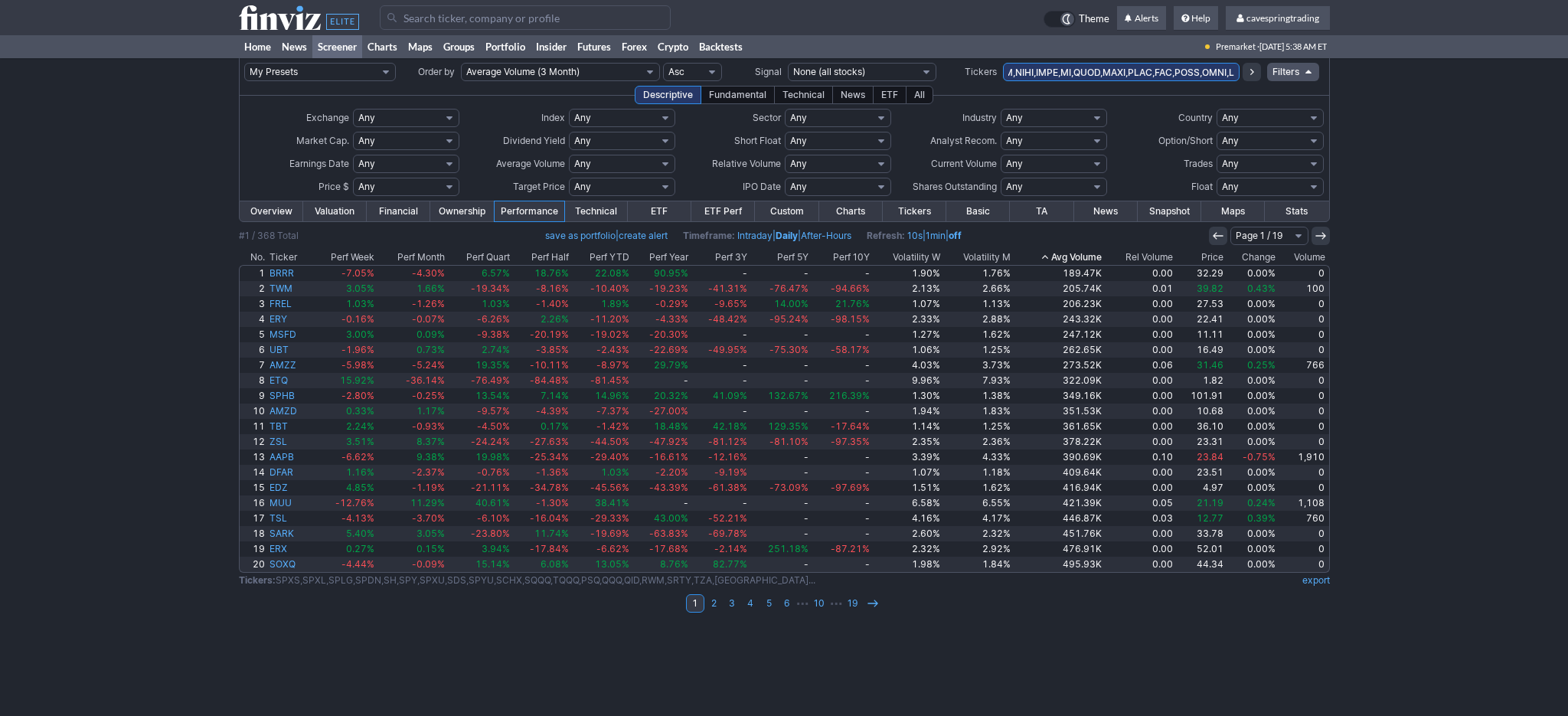
type input "SPXS,SPXL,SPLG,SPDN,SH,SPY,SPXU,SDS,SPYU,SCHX,SQQQ,TQQQ,PSQ,QQQ,QID,RWM,SRTY,TZ…"
click at [1245, 75] on icon at bounding box center [1251, 71] width 12 height 12
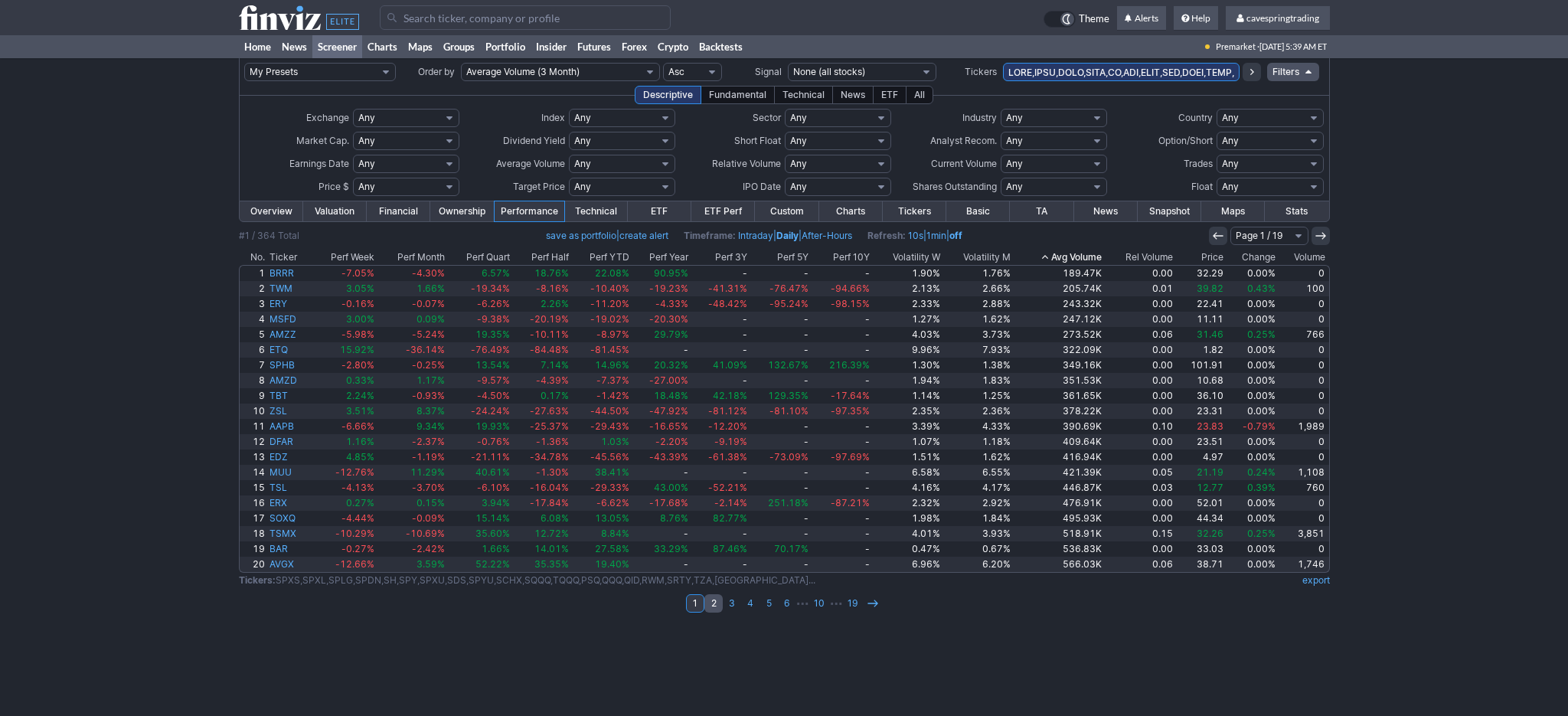
click at [712, 600] on link "2" at bounding box center [713, 604] width 18 height 18
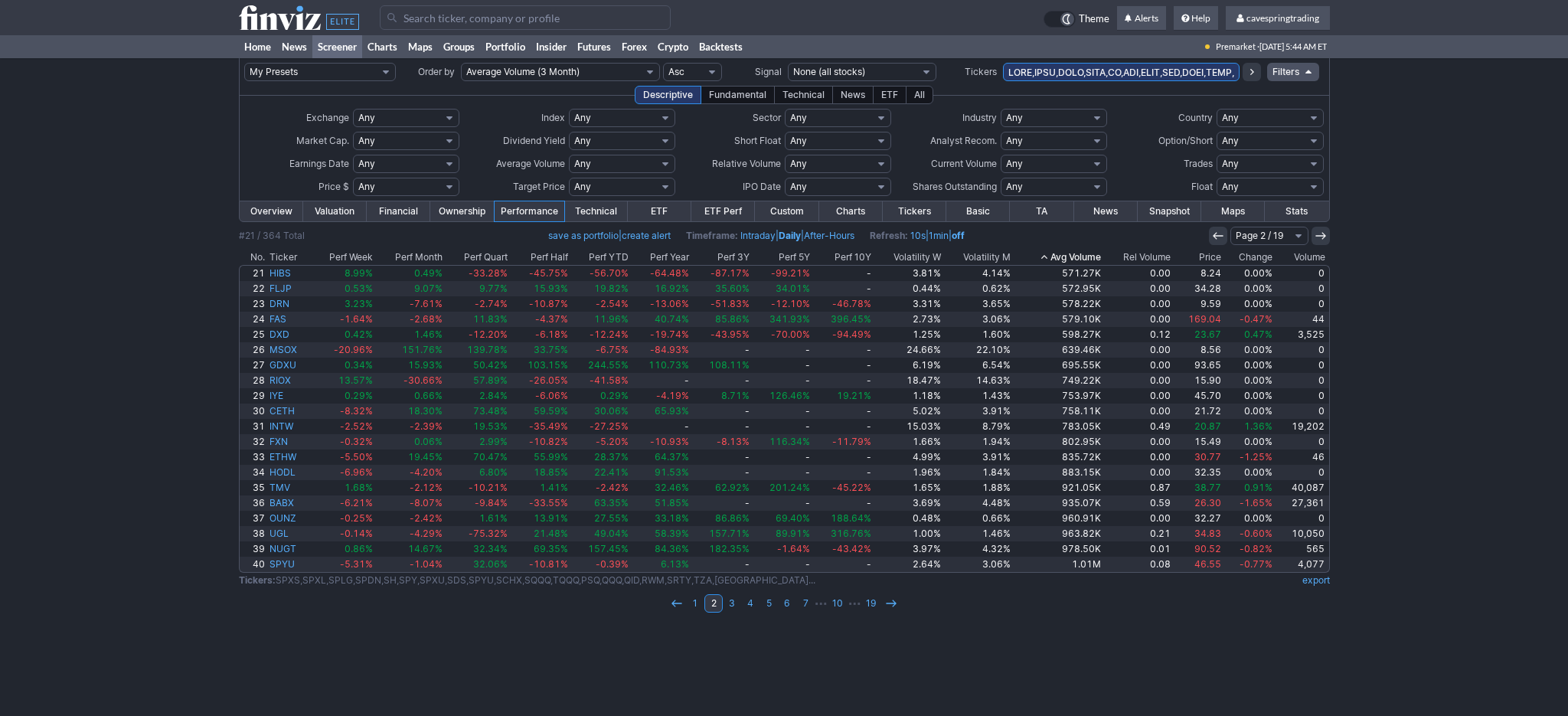
click at [1151, 68] on input "text" at bounding box center [1121, 71] width 236 height 18
paste input "GGLL,GOOGL,AMD,AMDL,BABX,BABA,SMCX,SMCI,SMCZ,SMST,MSTZ,MSTR,MSTU,UNH,UNHG,PLTR,…"
type input "SPXS,SPXL,SPLG,SPDN,SH,SPY,SPXU,SDS,SPYU,SCHX,SQQQ,TQQQ,PSQ,QQQ,QID,RWM,SRTY,TZ…"
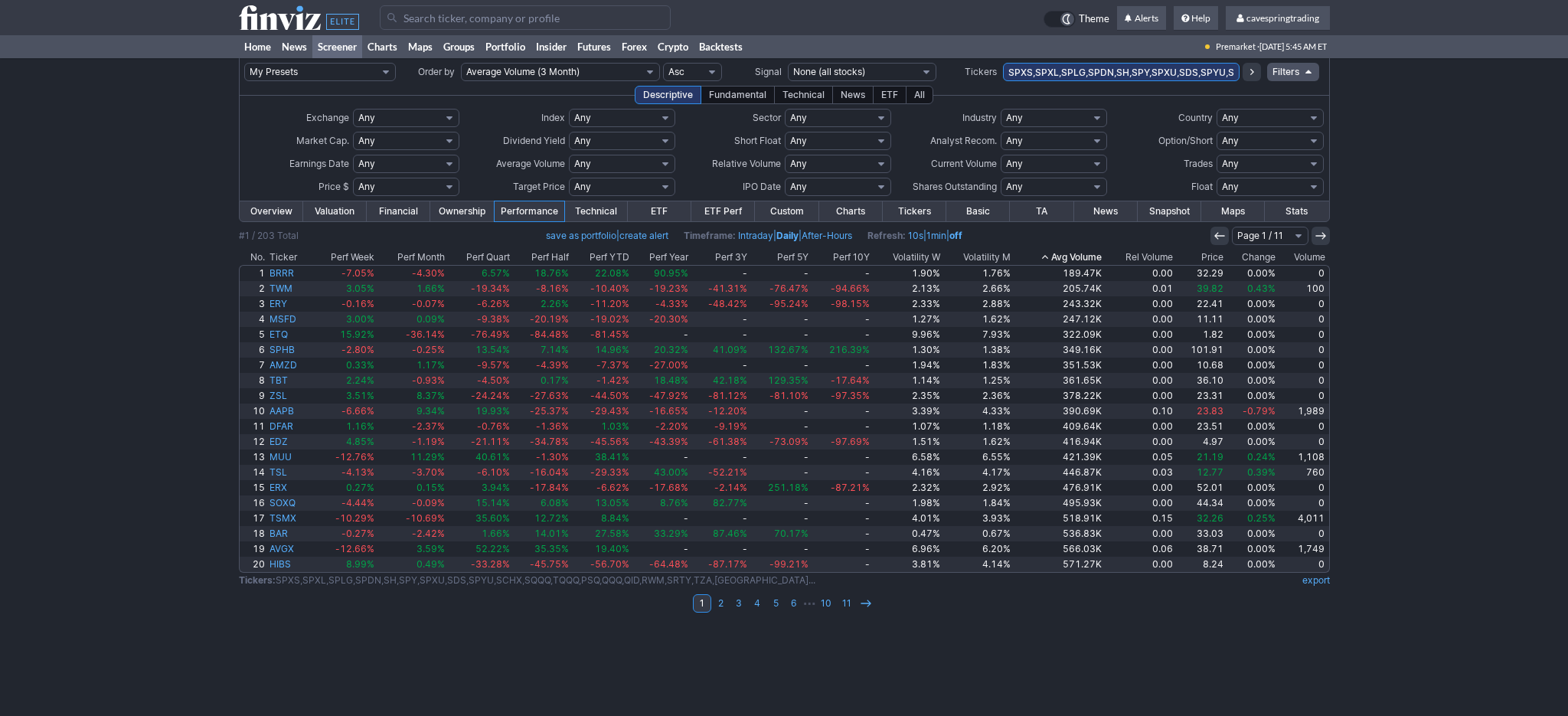
click at [353, 177] on select "Any Under $1 Under $2 Under $3 Under $4 Under $5 Under $7 Under $10 Under $15 U…" at bounding box center [406, 186] width 107 height 18
click option "Custom" at bounding box center [0, 0] width 0 height 0
click at [367, 186] on input "text" at bounding box center [370, 186] width 35 height 18
type input "25"
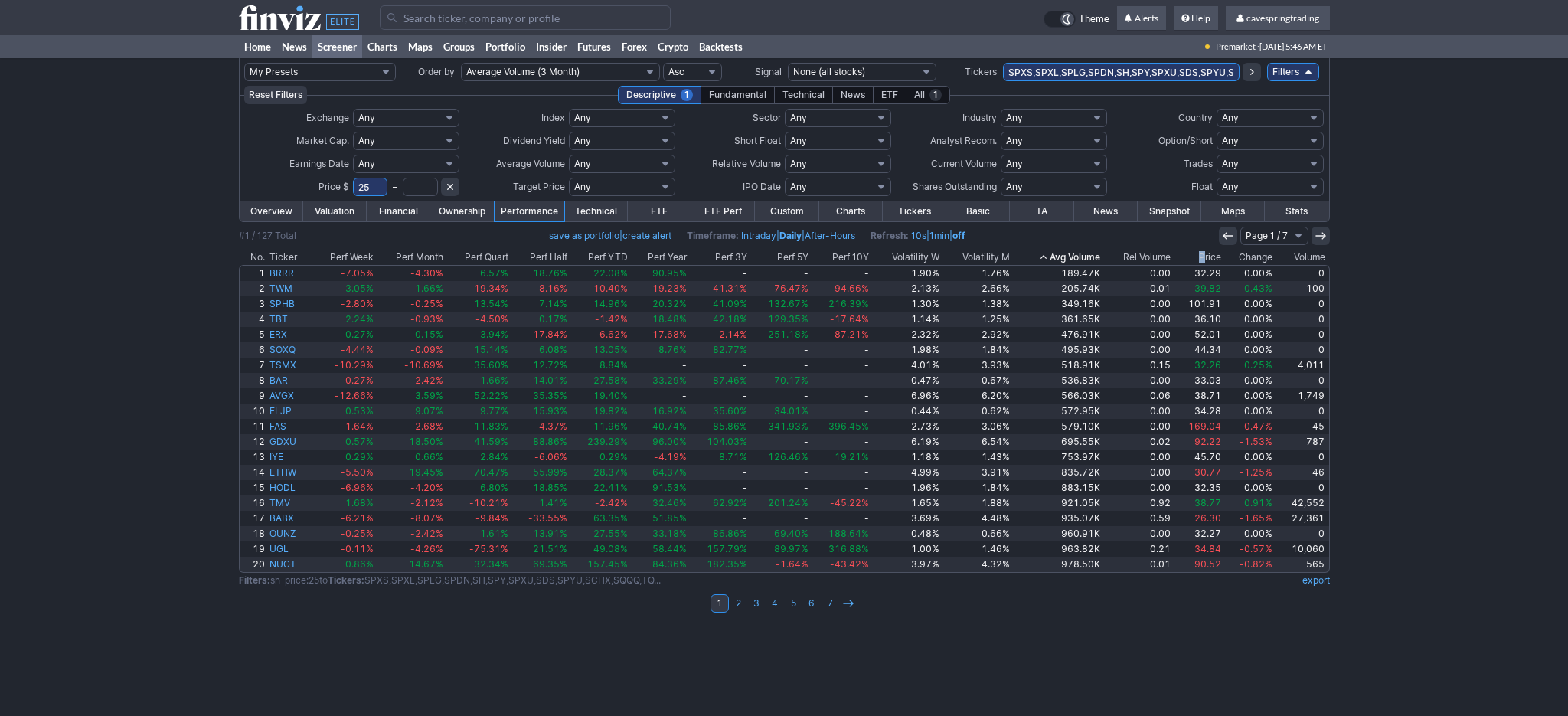
click at [1204, 254] on th "Price" at bounding box center [1199, 257] width 51 height 16
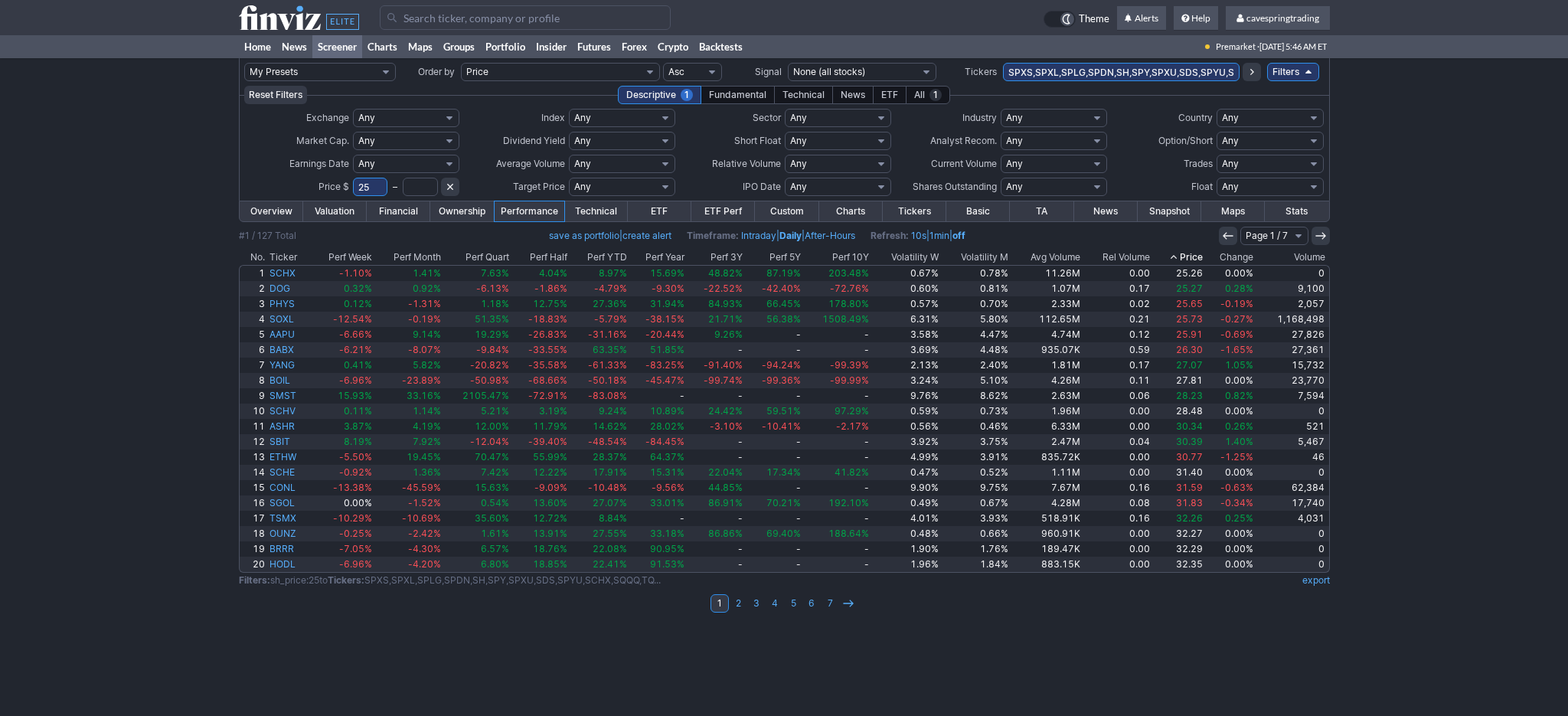
click at [1196, 258] on th "Price" at bounding box center [1179, 257] width 53 height 16
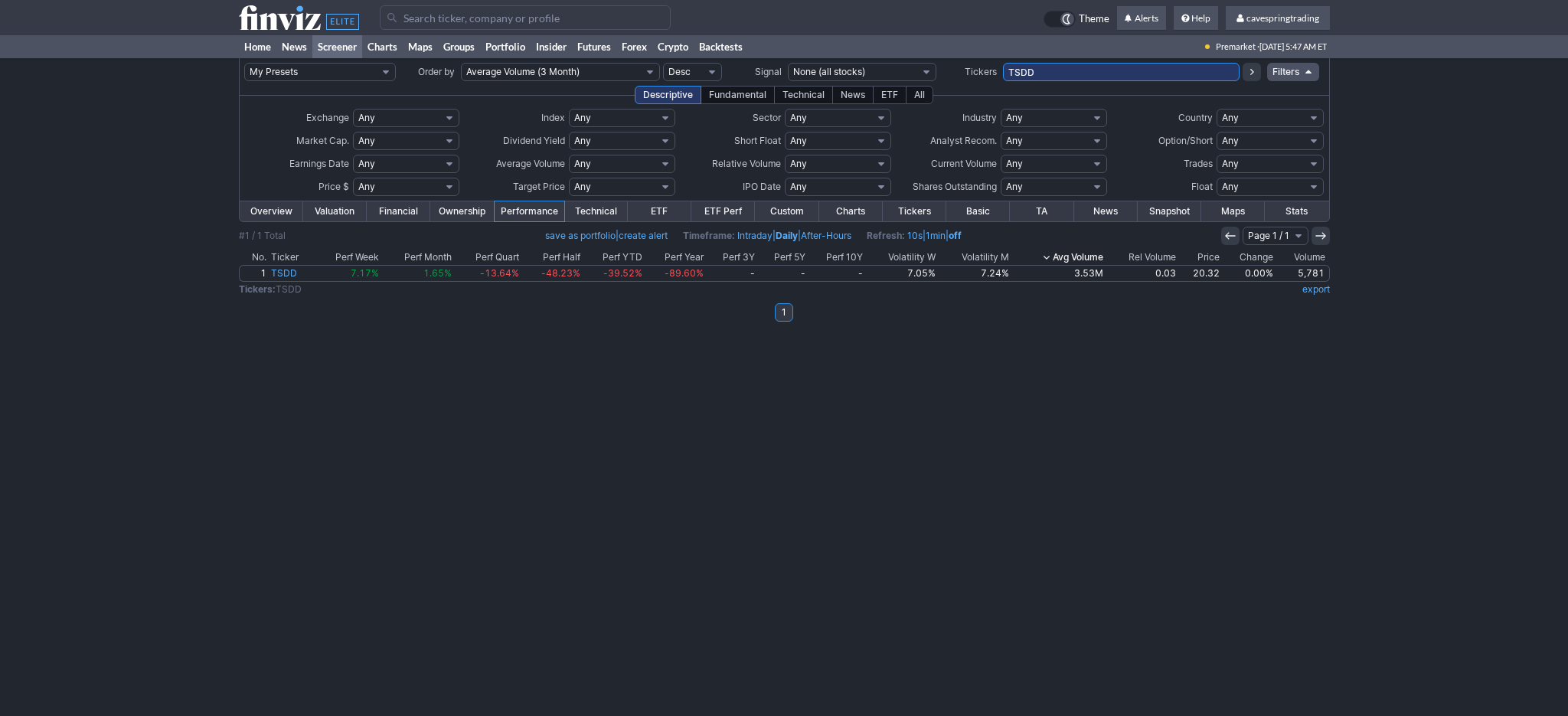
drag, startPoint x: 1114, startPoint y: 66, endPoint x: 914, endPoint y: 57, distance: 200.2
click at [1003, 69] on input "TSDD" at bounding box center [1121, 71] width 236 height 18
type input "unhg,avgx"
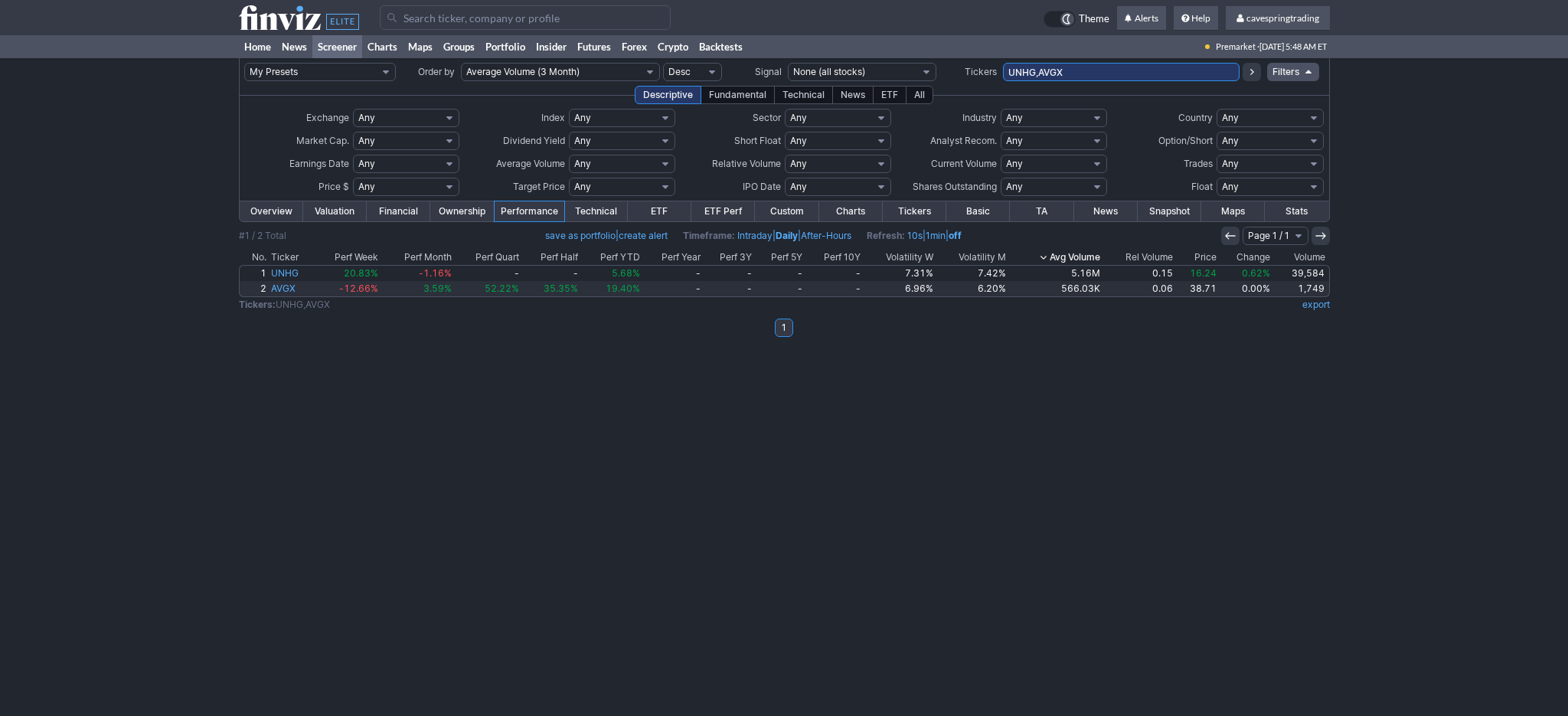
drag, startPoint x: 1076, startPoint y: 78, endPoint x: 841, endPoint y: 67, distance: 235.3
click at [1003, 67] on input "UNHG,AVGX" at bounding box center [1121, 71] width 236 height 18
paste input "SPXS,SPXL,SPLG,SPDN,SH,SPY,SPXU,SDS,SPYU,SCHX,SQQQ,TQQQ,PSQ,QQQ,QID,RWM,SRTY,TZ…"
type input "SPXS,SPXL,SPLG,SPDN,SH,SPY,SPXU,SDS,SPYU,SCHX,SQQQ,TQQQ,PSQ,QQQ,QID,RWM,SRTY,TZ…"
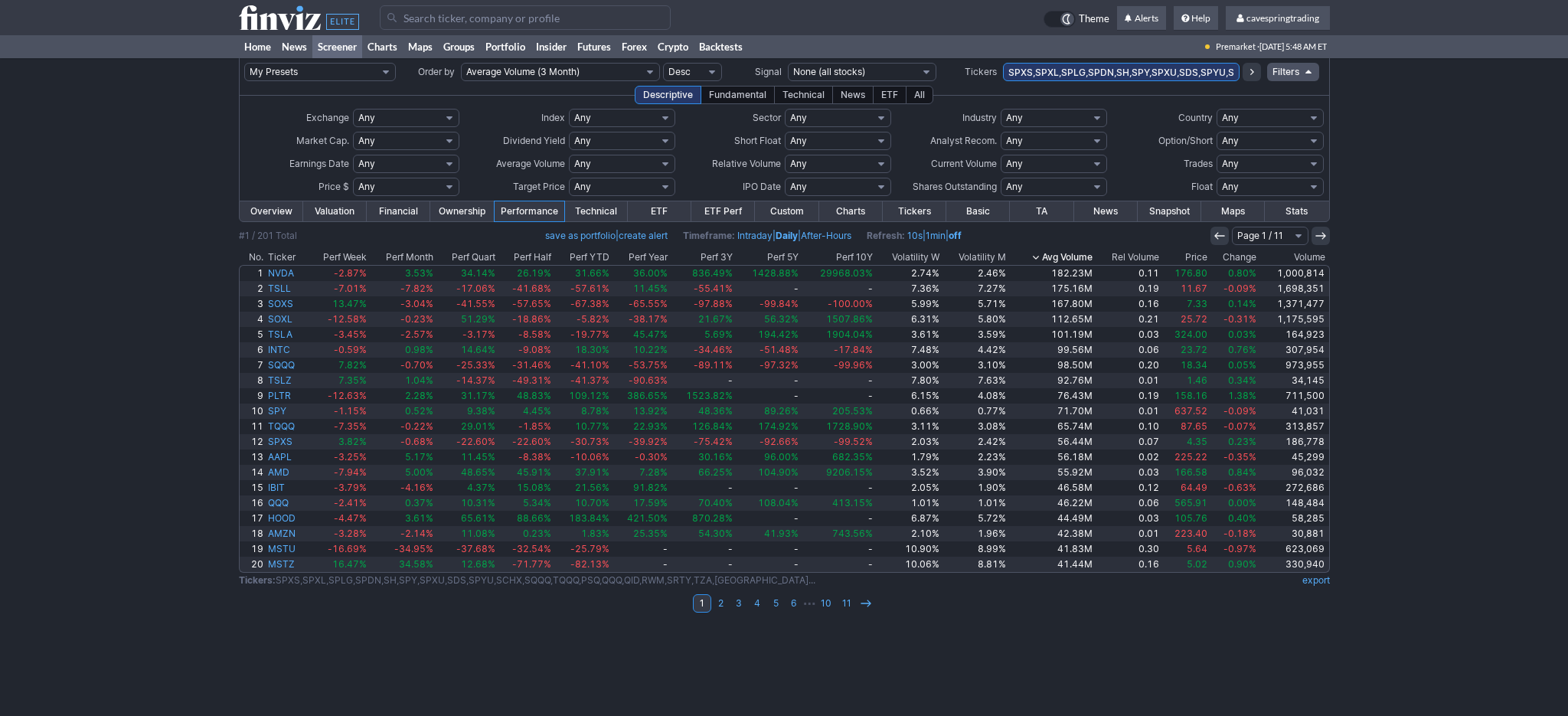
click at [1200, 265] on th "Price" at bounding box center [1185, 257] width 48 height 16
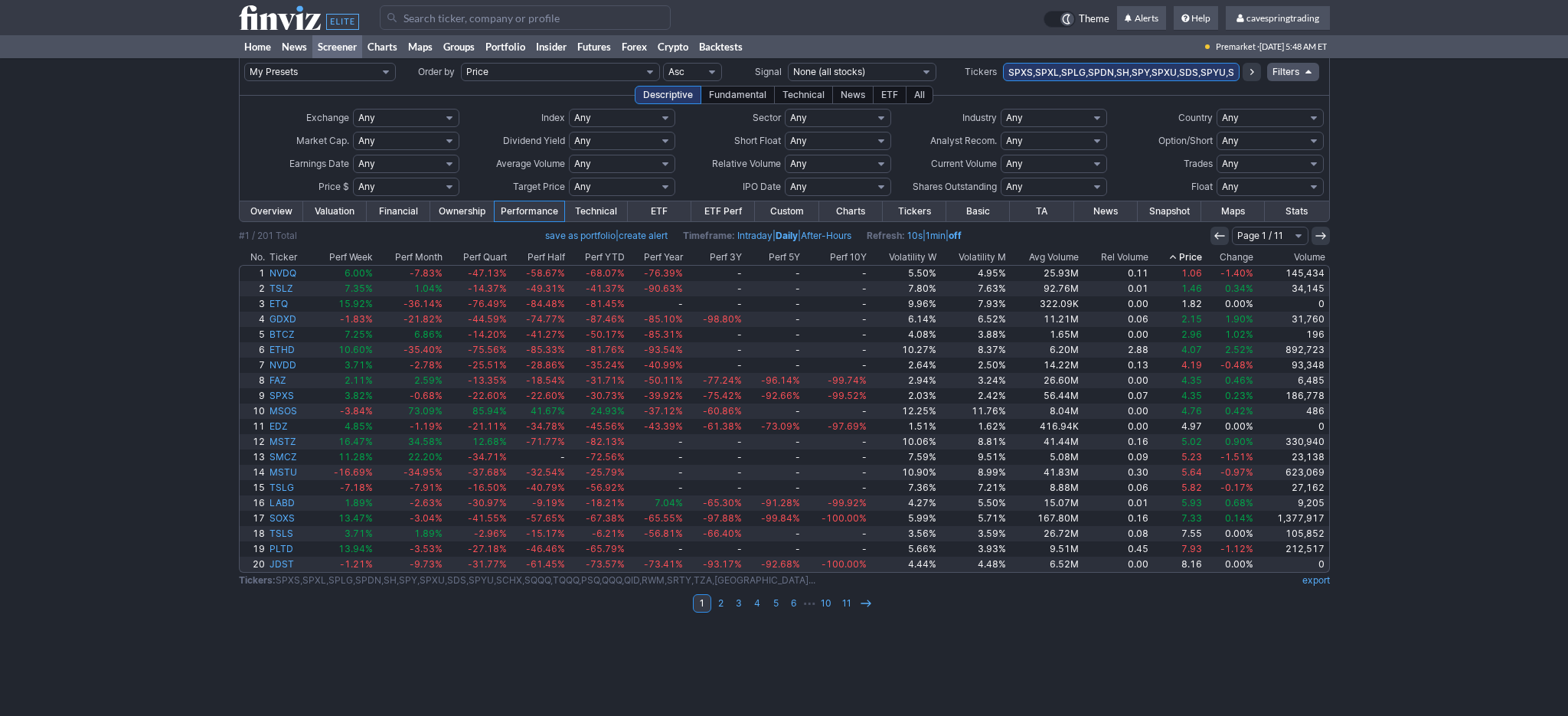
click at [1232, 255] on th "Change" at bounding box center [1230, 257] width 51 height 16
click at [1193, 260] on th "Price" at bounding box center [1177, 257] width 53 height 16
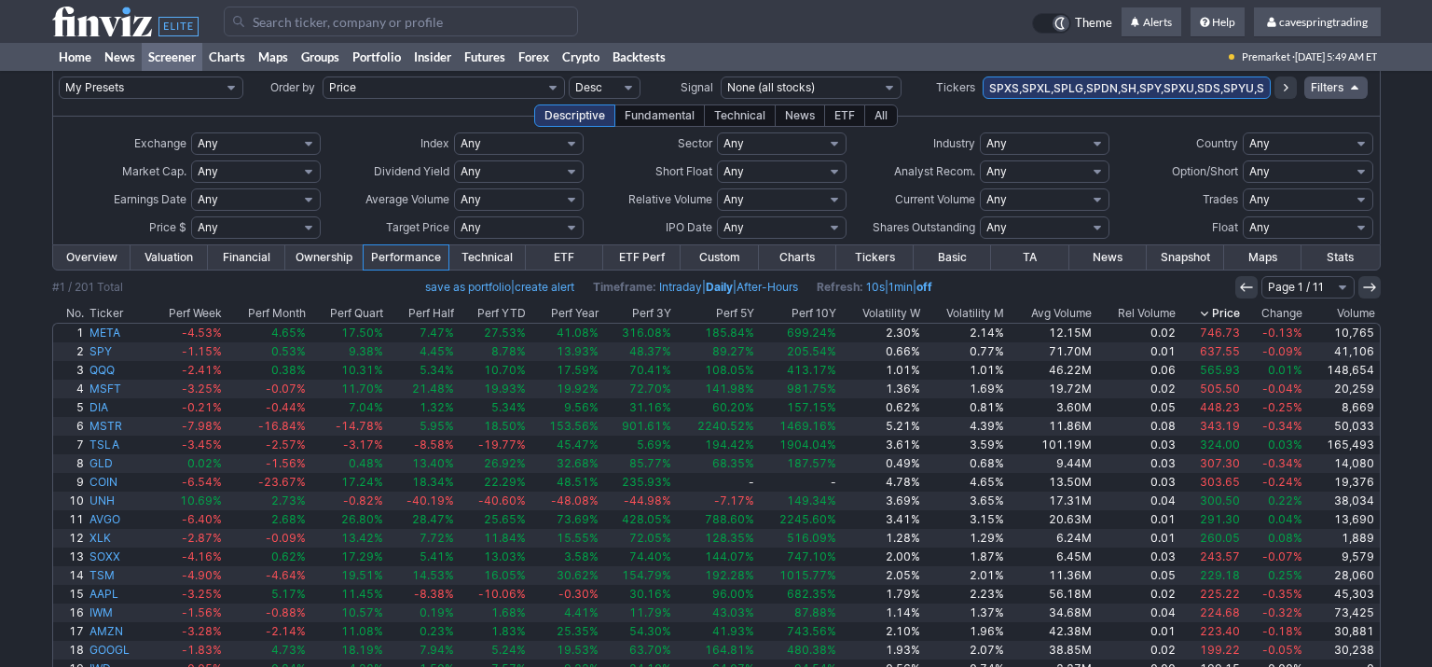
click at [1235, 95] on input "SPXS,SPXL,SPLG,SPDN,SH,SPY,SPXU,SDS,SPYU,SCHX,SQQQ,TQQQ,PSQ,QQQ,QID,RWM,SRTY,TZ…" at bounding box center [1127, 87] width 288 height 22
type input "tqqq,tna"
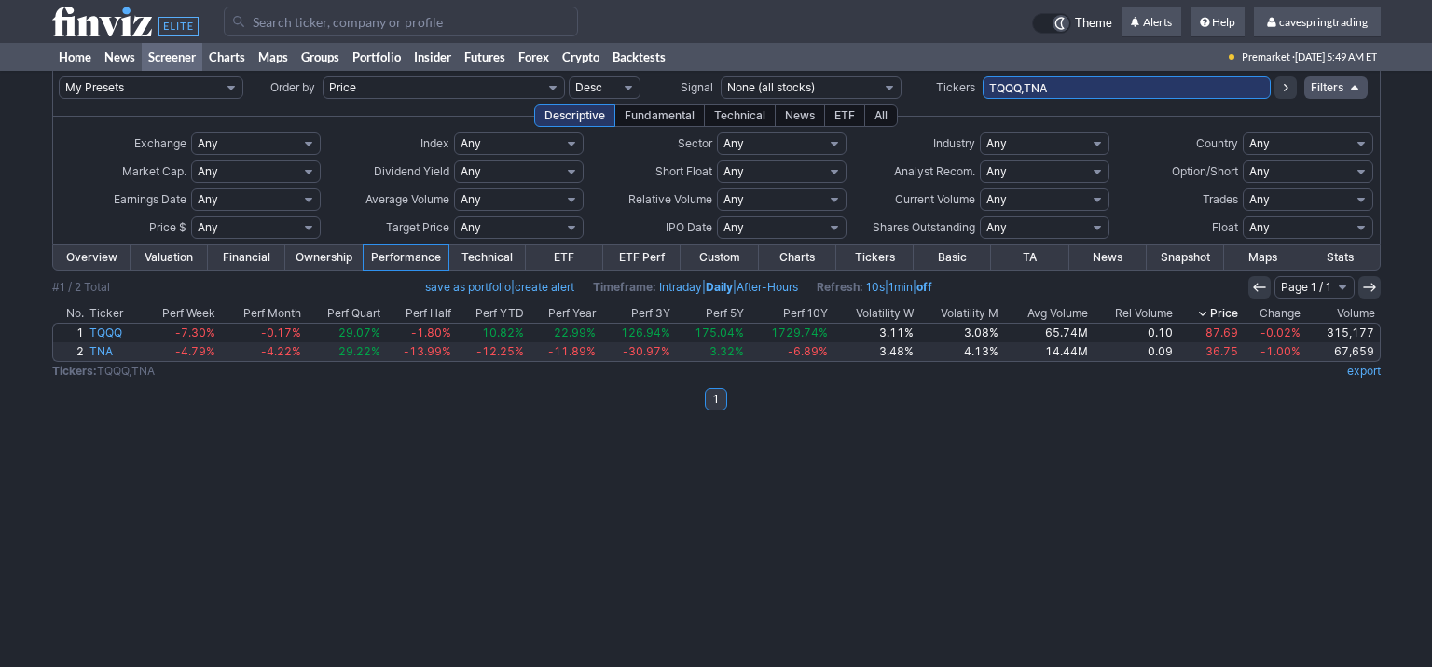
click at [1111, 99] on input "TQQQ,TNA" at bounding box center [1127, 87] width 288 height 22
type input "vxx,vixy,uvxy,svxy,svix,uvix"
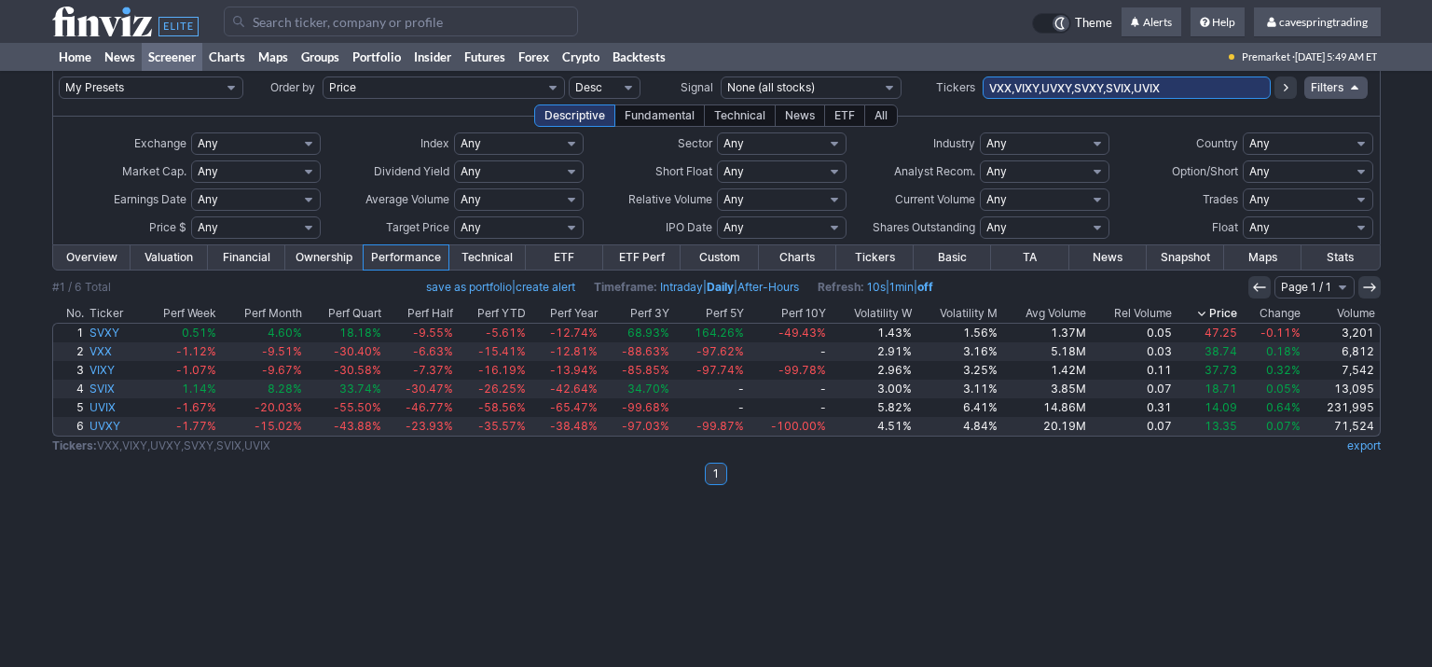
click at [1222, 312] on th "Price" at bounding box center [1207, 313] width 65 height 19
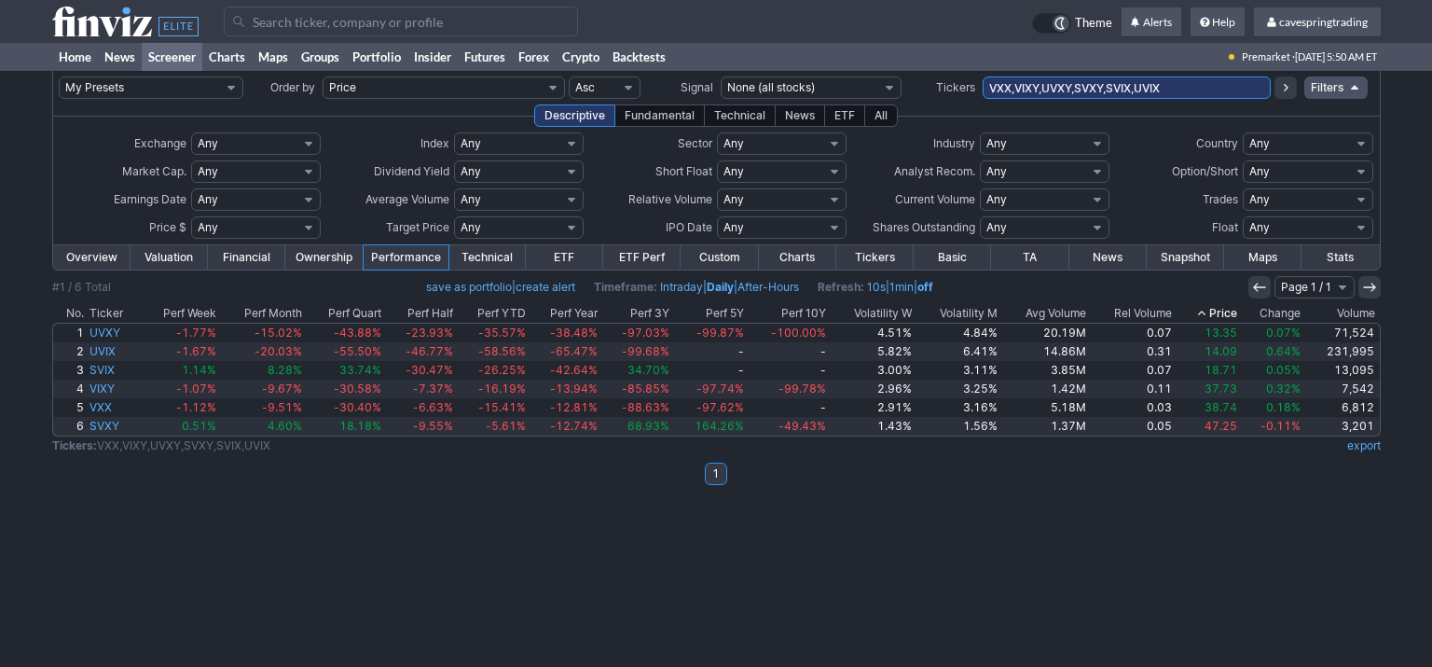
click at [1078, 84] on input "VXX,VIXY,UVXY,SVXY,SVIX,UVIX" at bounding box center [1127, 87] width 288 height 22
type input "kre,xrt,hyg"
